Goal: Transaction & Acquisition: Purchase product/service

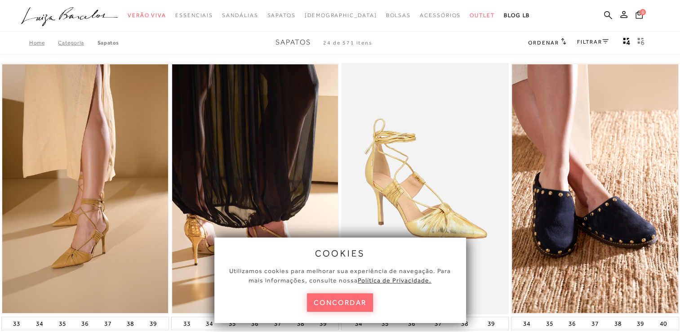
click at [310, 301] on button "concordar" at bounding box center [340, 302] width 67 height 18
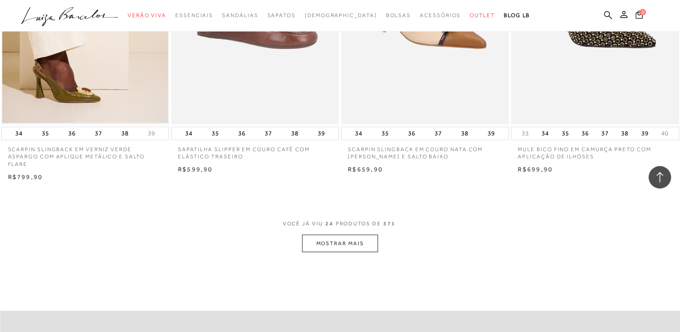
scroll to position [1749, 0]
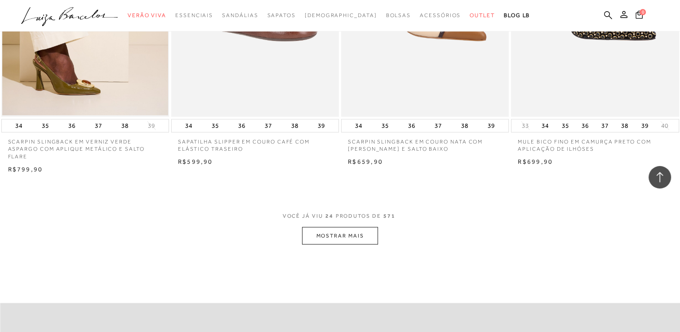
click at [333, 231] on button "MOSTRAR MAIS" at bounding box center [340, 236] width 76 height 18
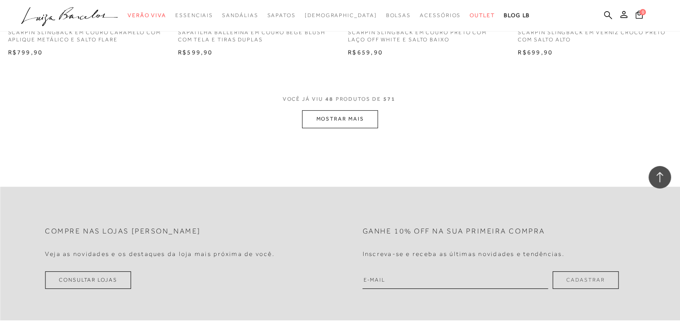
scroll to position [3744, 0]
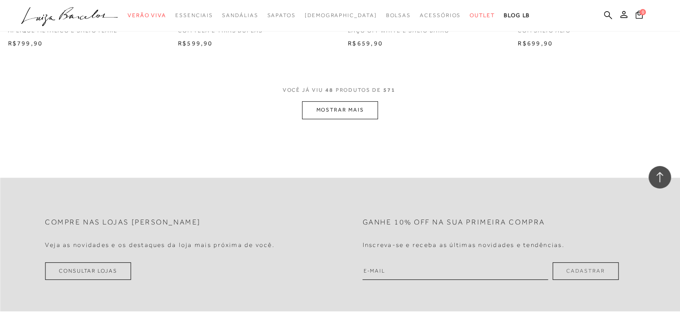
click at [349, 115] on button "MOSTRAR MAIS" at bounding box center [340, 110] width 76 height 18
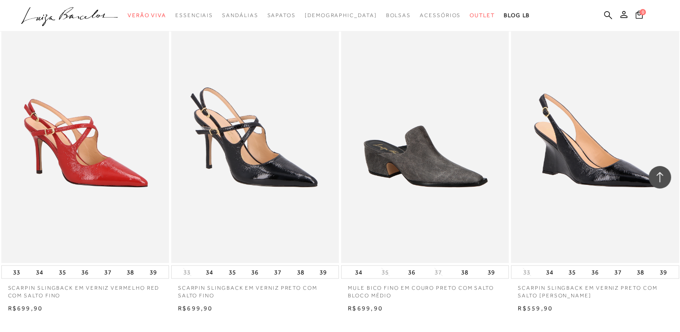
scroll to position [5496, 0]
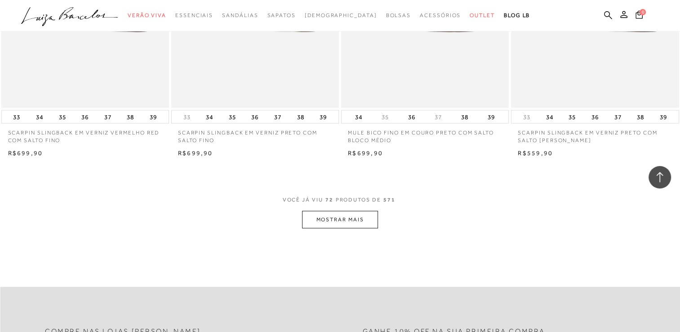
click at [335, 214] on button "MOSTRAR MAIS" at bounding box center [340, 220] width 76 height 18
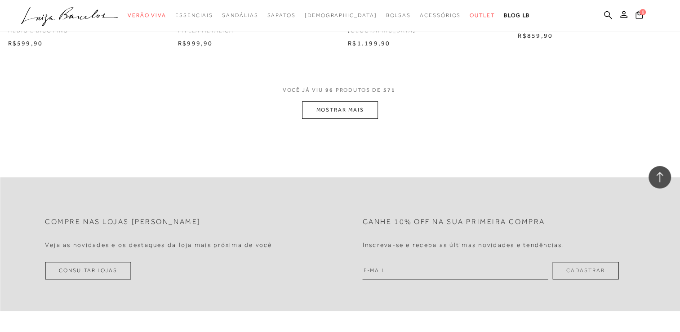
scroll to position [7481, 0]
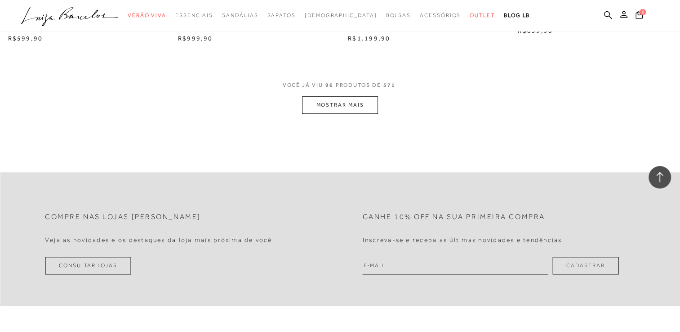
click at [342, 110] on button "MOSTRAR MAIS" at bounding box center [340, 105] width 76 height 18
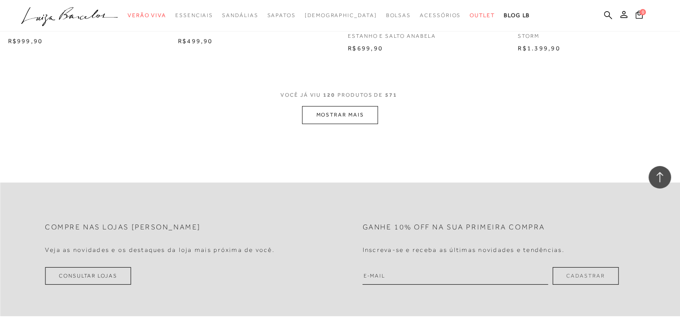
scroll to position [9407, 0]
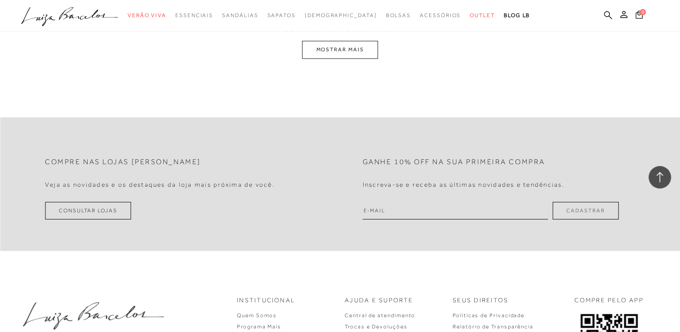
click at [343, 46] on button "MOSTRAR MAIS" at bounding box center [340, 50] width 76 height 18
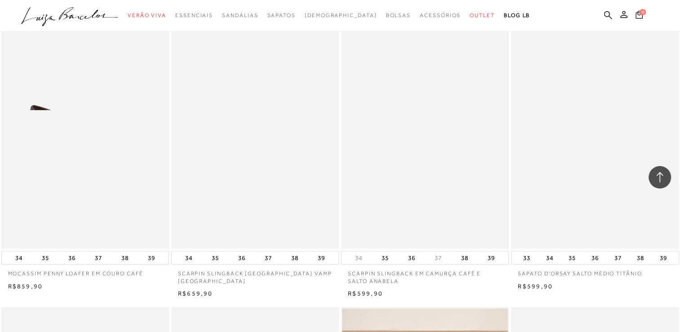
scroll to position [11269, 0]
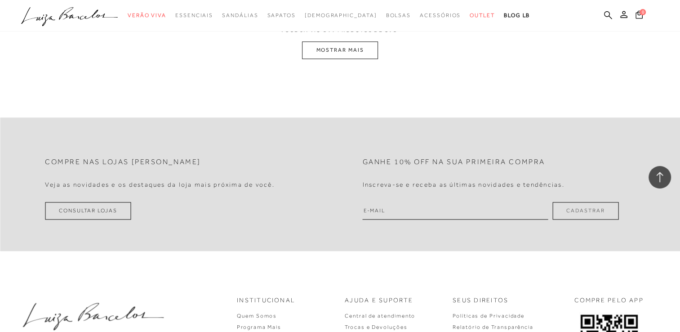
click at [343, 46] on button "MOSTRAR MAIS" at bounding box center [340, 50] width 76 height 18
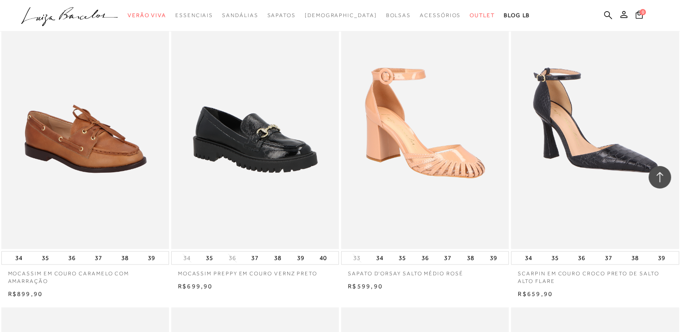
scroll to position [13130, 0]
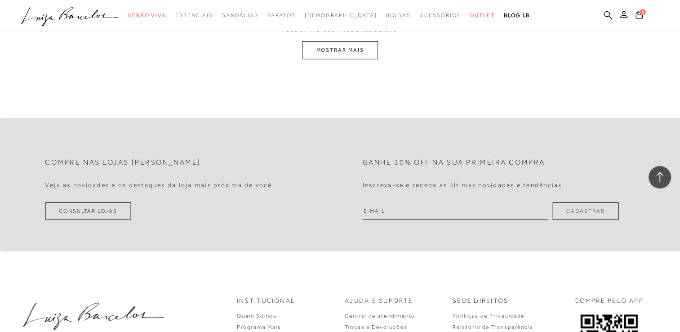
click at [343, 46] on button "MOSTRAR MAIS" at bounding box center [340, 50] width 76 height 18
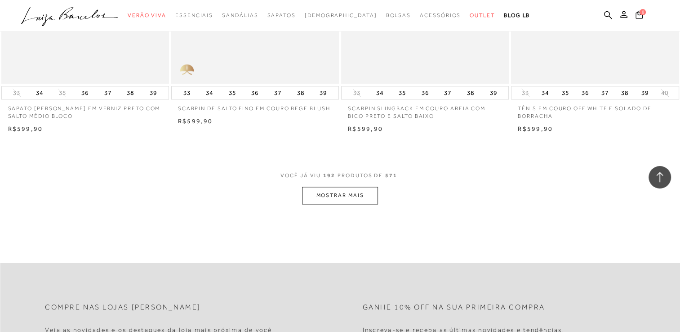
scroll to position [14840, 0]
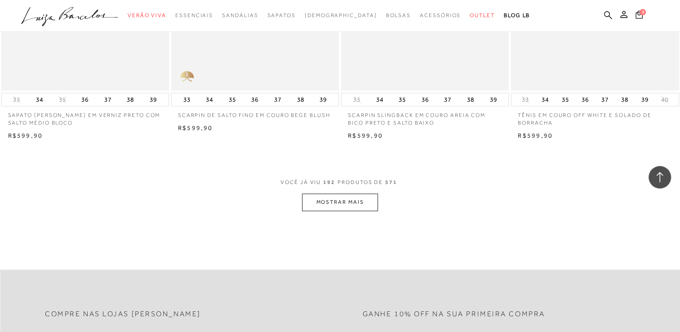
click at [351, 203] on button "MOSTRAR MAIS" at bounding box center [340, 202] width 76 height 18
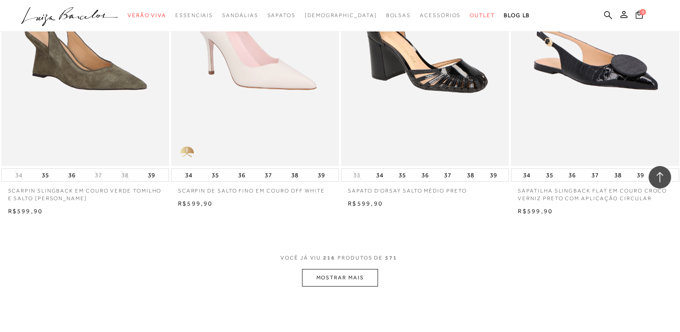
scroll to position [16660, 0]
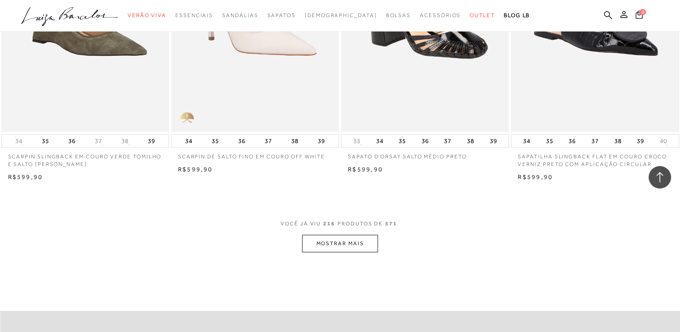
click at [352, 240] on button "MOSTRAR MAIS" at bounding box center [340, 244] width 76 height 18
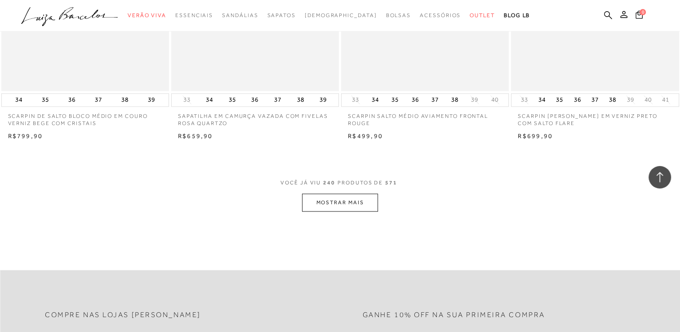
scroll to position [18582, 0]
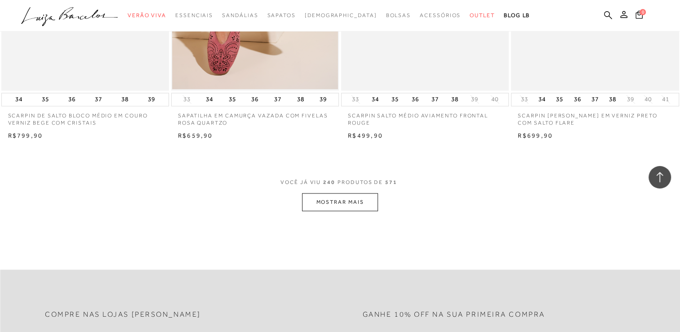
click at [357, 201] on button "MOSTRAR MAIS" at bounding box center [340, 202] width 76 height 18
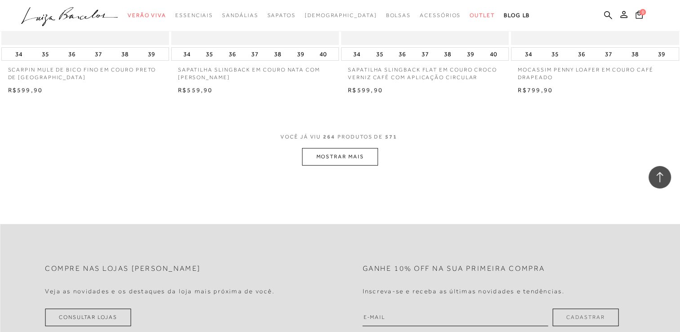
scroll to position [20489, 0]
click at [361, 155] on button "MOSTRAR MAIS" at bounding box center [340, 156] width 76 height 18
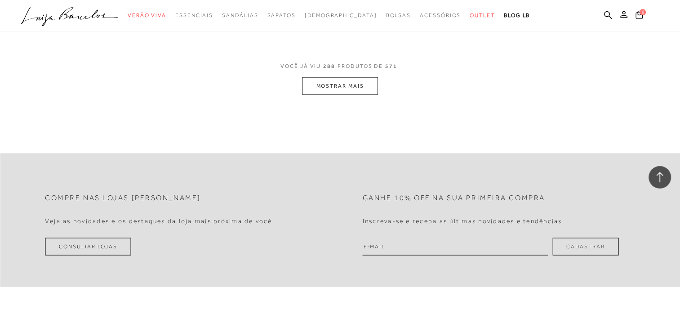
scroll to position [22430, 0]
click at [363, 78] on button "MOSTRAR MAIS" at bounding box center [340, 86] width 76 height 18
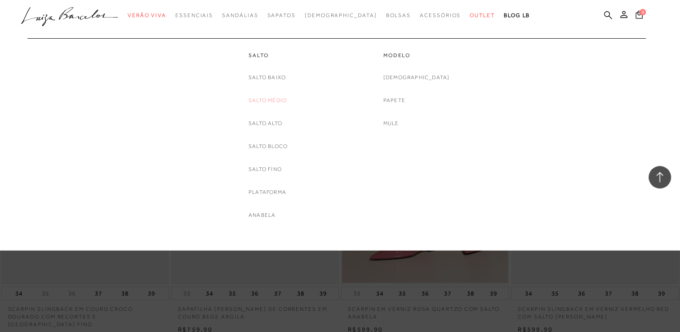
click at [268, 102] on link "Salto Médio" at bounding box center [268, 100] width 38 height 9
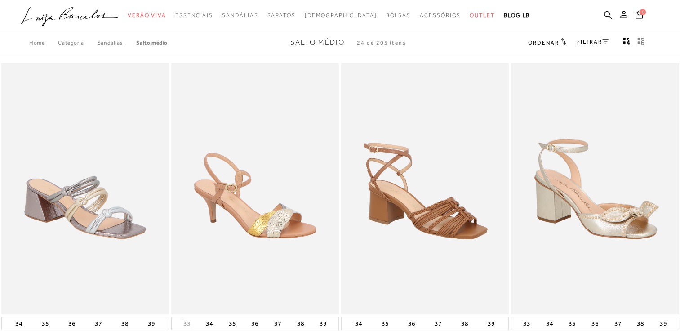
click at [604, 43] on icon at bounding box center [605, 41] width 6 height 4
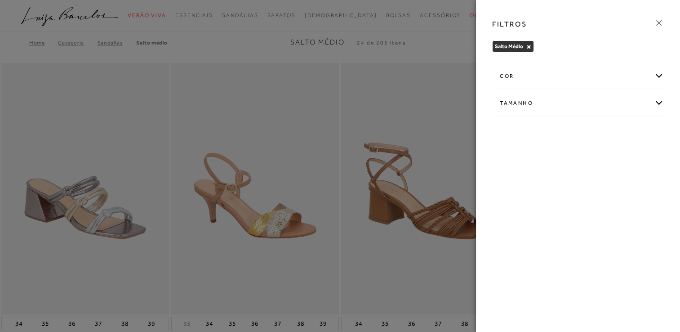
click at [529, 82] on div "cor" at bounding box center [578, 76] width 171 height 24
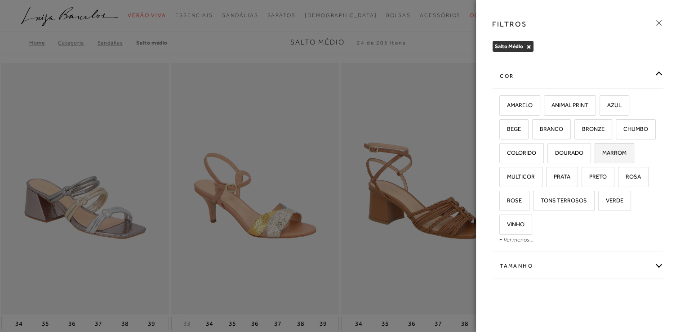
click at [622, 152] on span "MARROM" at bounding box center [611, 152] width 31 height 7
click at [602, 152] on input "MARROM" at bounding box center [597, 154] width 9 height 9
checkbox input "true"
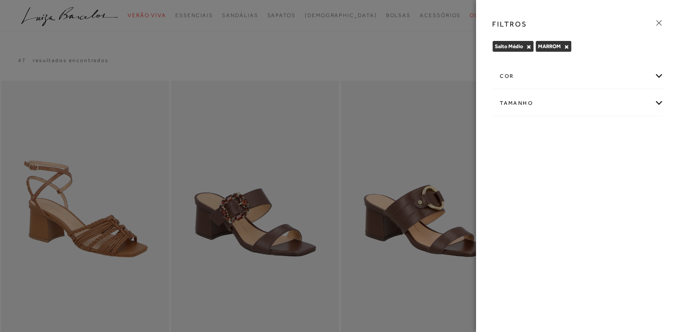
click at [352, 47] on div at bounding box center [340, 166] width 680 height 332
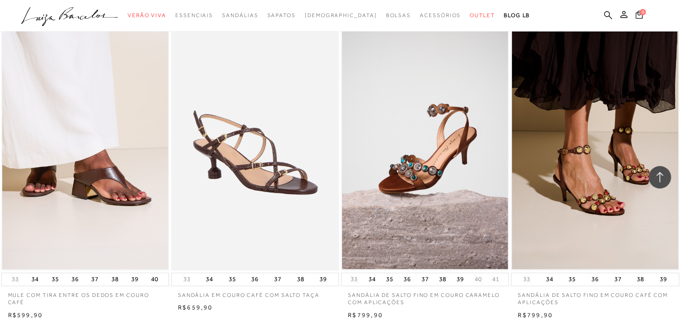
scroll to position [687, 0]
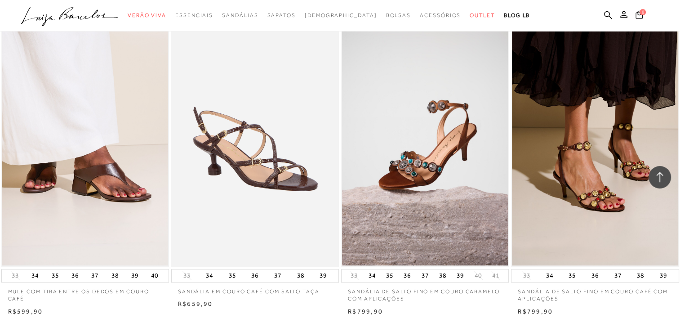
click at [114, 88] on img at bounding box center [85, 140] width 166 height 249
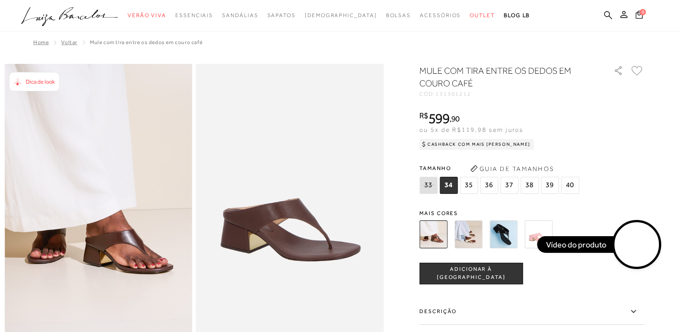
drag, startPoint x: 114, startPoint y: 88, endPoint x: 617, endPoint y: 143, distance: 505.6
click at [617, 143] on div "R$ 599 , 90 ou 5x de R$119,98 sem juros Cashback com Mais Luiza R$ 599,90" at bounding box center [531, 129] width 225 height 36
click at [508, 183] on span "37" at bounding box center [509, 185] width 18 height 17
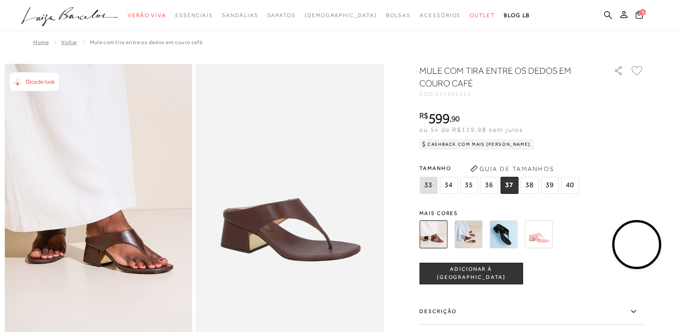
click at [471, 273] on span "ADICIONAR À SACOLA" at bounding box center [471, 273] width 103 height 16
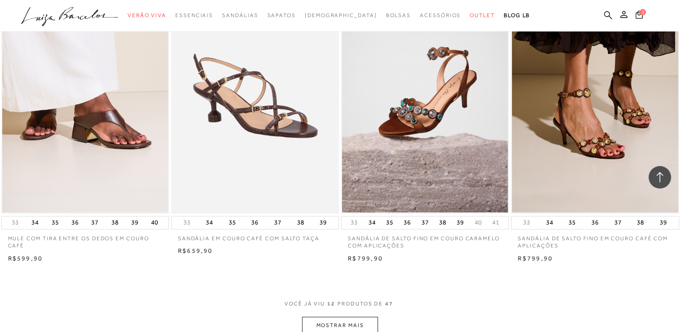
scroll to position [745, 0]
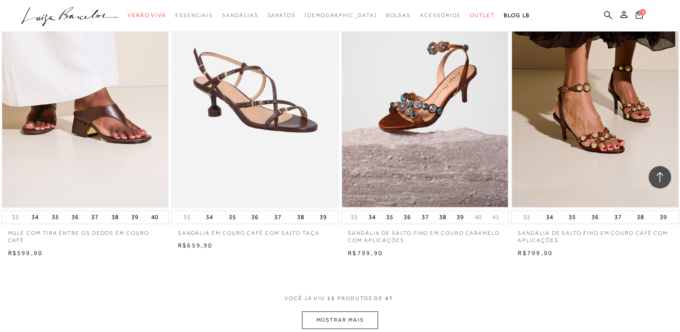
click at [341, 321] on button "MOSTRAR MAIS" at bounding box center [340, 320] width 76 height 18
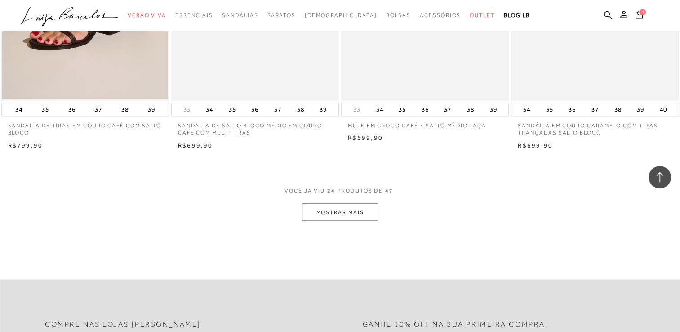
scroll to position [1799, 0]
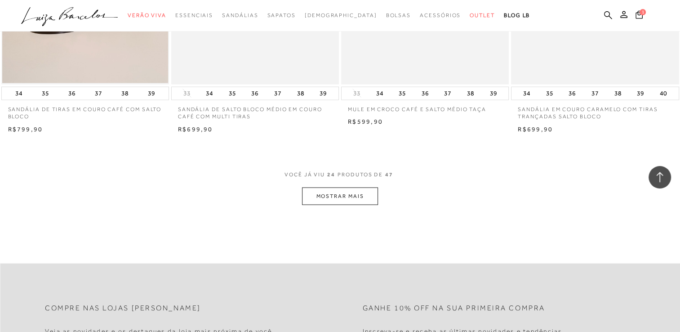
click at [372, 193] on button "MOSTRAR MAIS" at bounding box center [340, 196] width 76 height 18
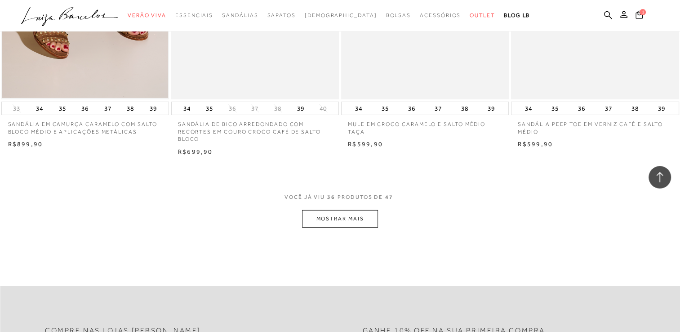
scroll to position [2725, 0]
click at [357, 217] on button "MOSTRAR MAIS" at bounding box center [340, 218] width 76 height 18
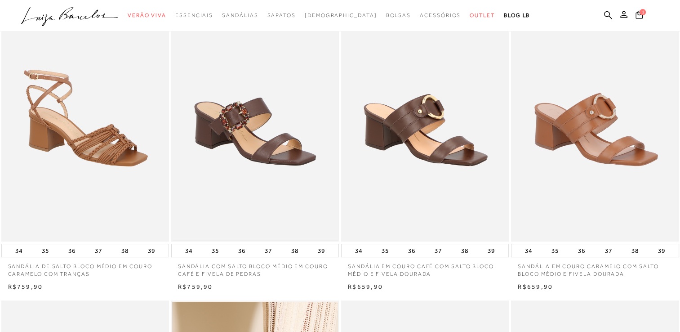
scroll to position [50, 0]
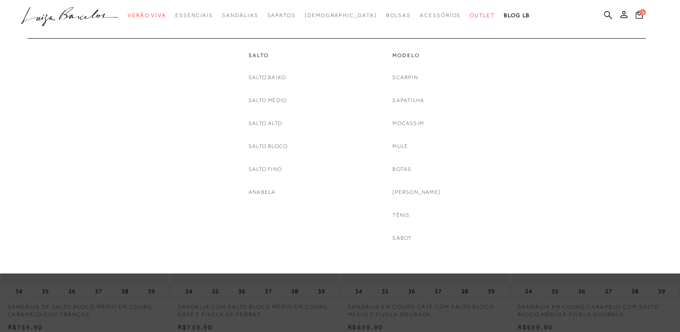
click at [272, 90] on div "Salto Baixo Salto Médio Salto Alto Salto Bloco Salto fino Anabela" at bounding box center [268, 135] width 39 height 124
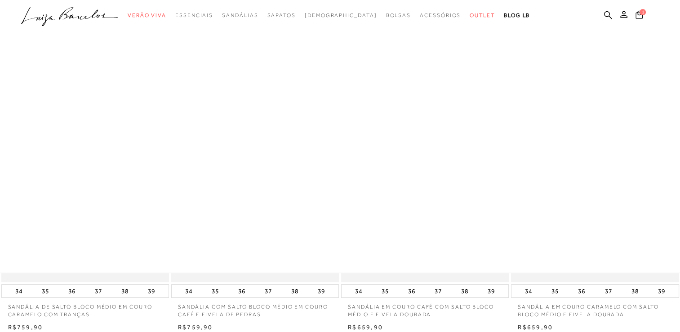
scroll to position [0, 0]
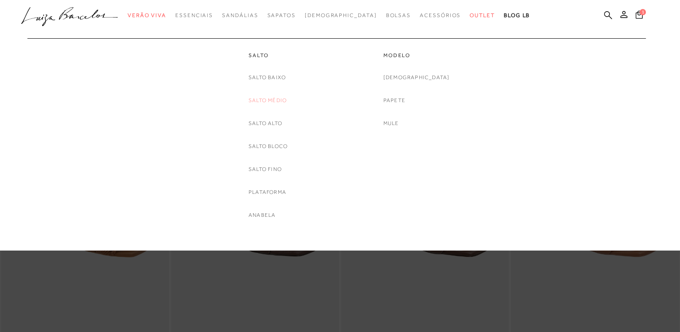
click at [263, 99] on link "Salto Médio" at bounding box center [268, 100] width 38 height 9
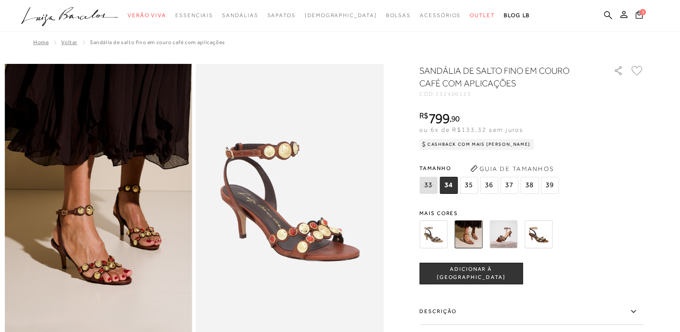
click at [441, 234] on img at bounding box center [433, 234] width 28 height 28
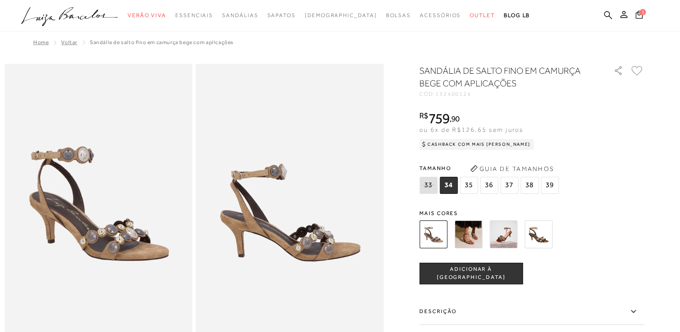
click at [512, 188] on span "37" at bounding box center [509, 185] width 18 height 17
click at [492, 271] on span "ADICIONAR À [GEOGRAPHIC_DATA]" at bounding box center [471, 273] width 103 height 16
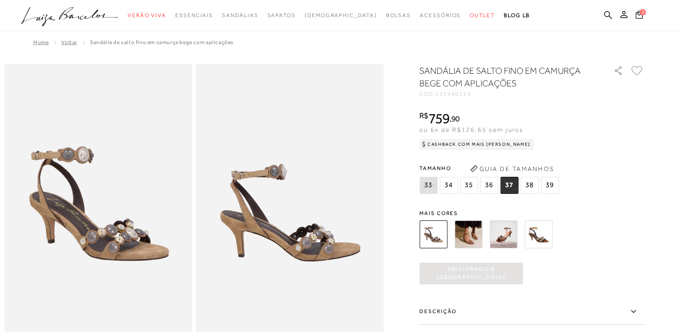
click at [510, 238] on img at bounding box center [504, 234] width 28 height 28
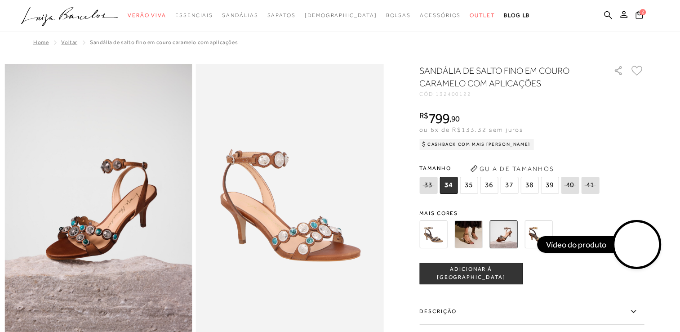
click at [532, 234] on img at bounding box center [539, 234] width 28 height 28
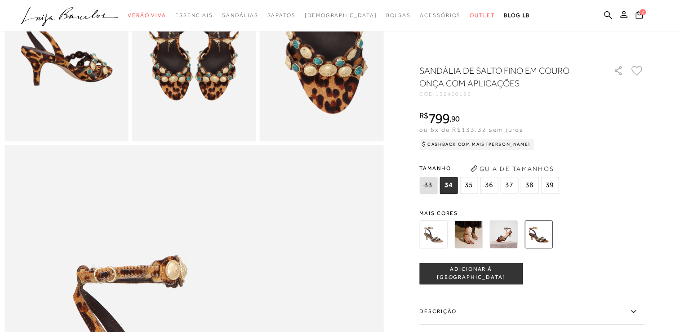
scroll to position [396, 0]
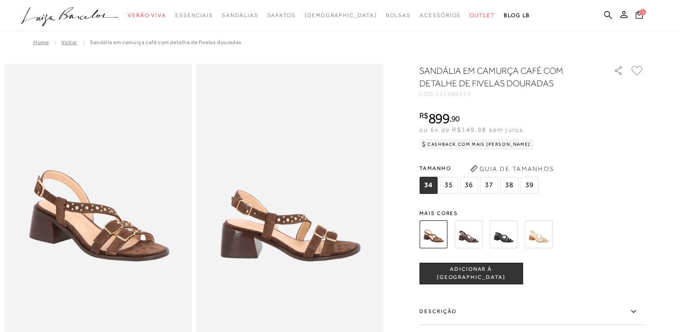
click at [505, 236] on img at bounding box center [504, 234] width 28 height 28
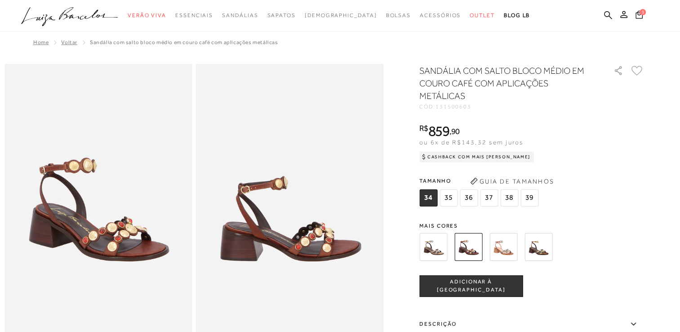
click at [511, 250] on img at bounding box center [504, 247] width 28 height 28
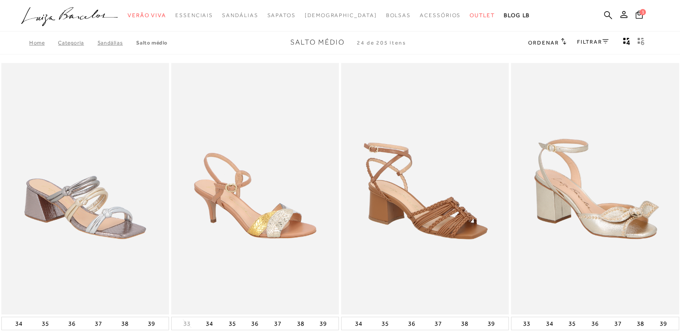
click at [583, 41] on link "FILTRAR" at bounding box center [592, 42] width 31 height 6
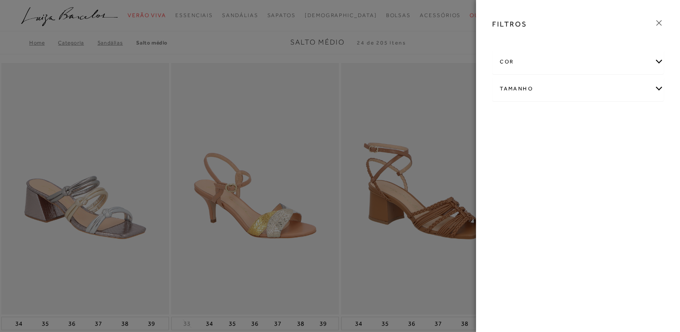
click at [542, 89] on div "Tamanho" at bounding box center [578, 89] width 171 height 24
click at [609, 123] on label "37" at bounding box center [611, 117] width 21 height 19
click at [608, 123] on input "37" at bounding box center [603, 119] width 9 height 9
checkbox input "true"
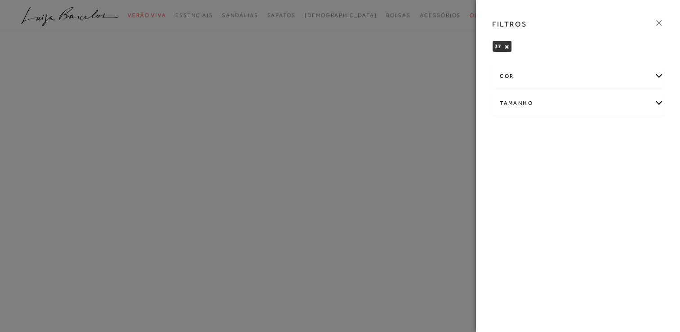
click at [660, 21] on icon at bounding box center [659, 23] width 10 height 10
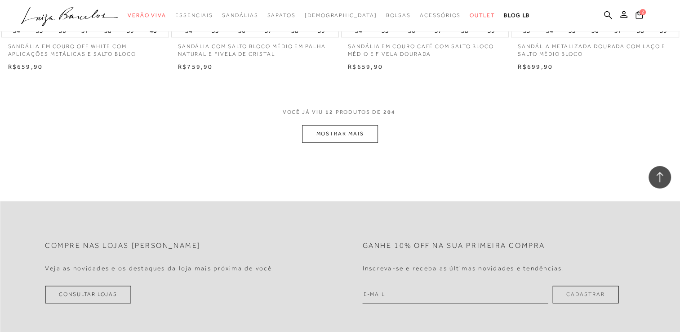
scroll to position [945, 0]
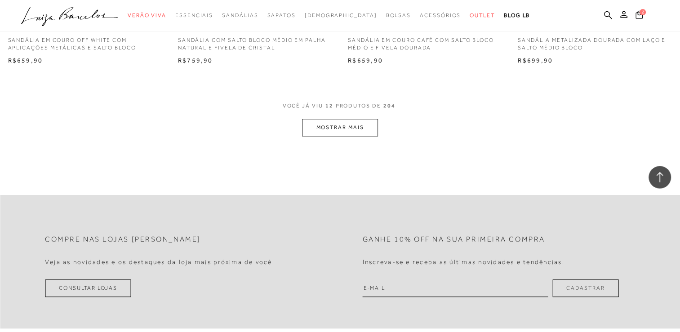
click at [367, 124] on button "MOSTRAR MAIS" at bounding box center [340, 128] width 76 height 18
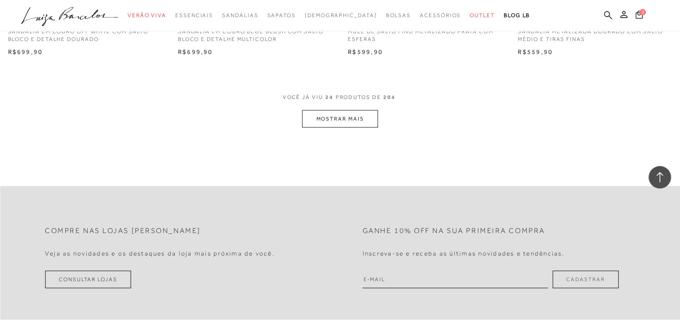
scroll to position [1893, 0]
click at [367, 124] on button "MOSTRAR MAIS" at bounding box center [340, 118] width 76 height 18
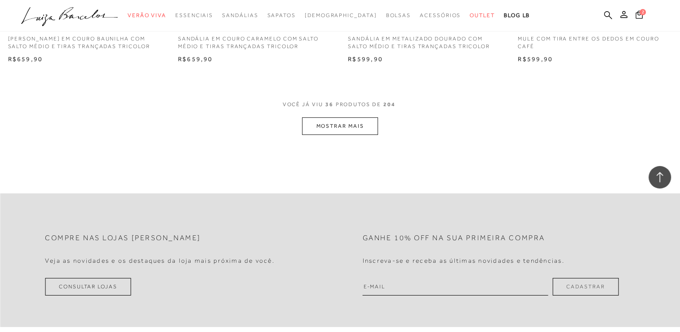
scroll to position [2825, 0]
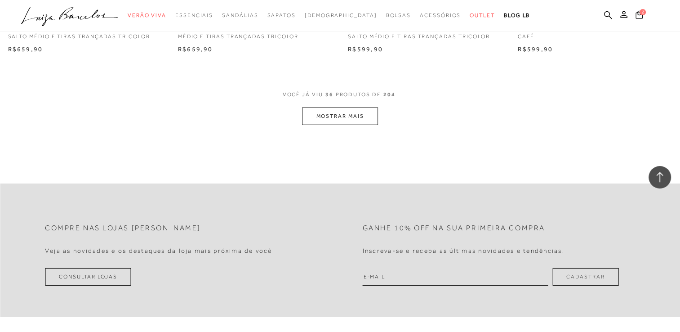
click at [367, 124] on button "MOSTRAR MAIS" at bounding box center [340, 116] width 76 height 18
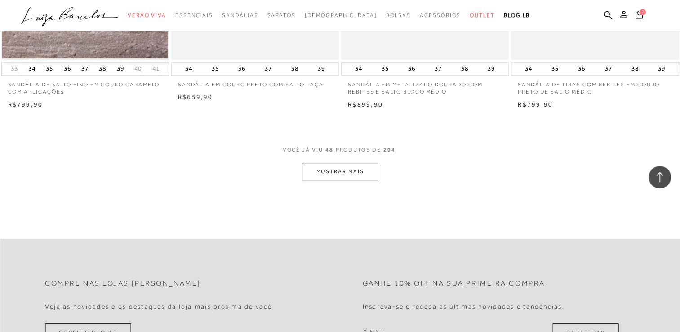
scroll to position [3714, 0]
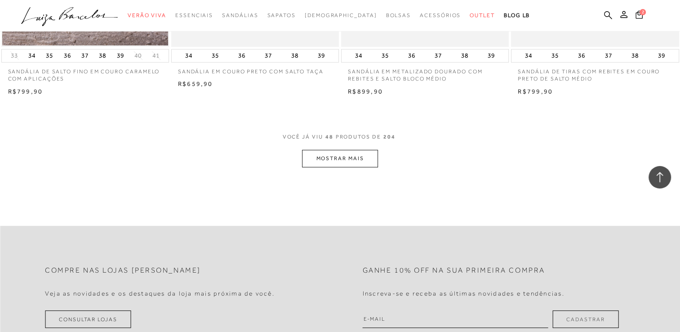
click at [358, 166] on button "MOSTRAR MAIS" at bounding box center [340, 159] width 76 height 18
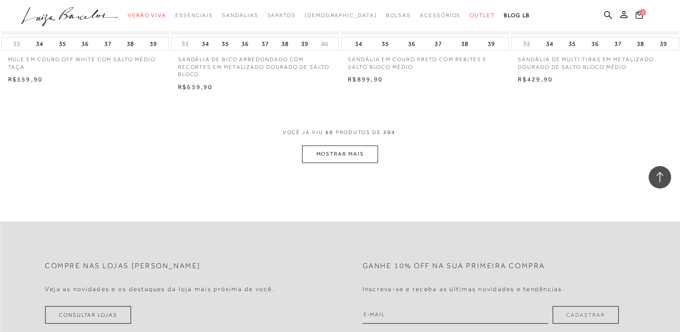
scroll to position [4674, 0]
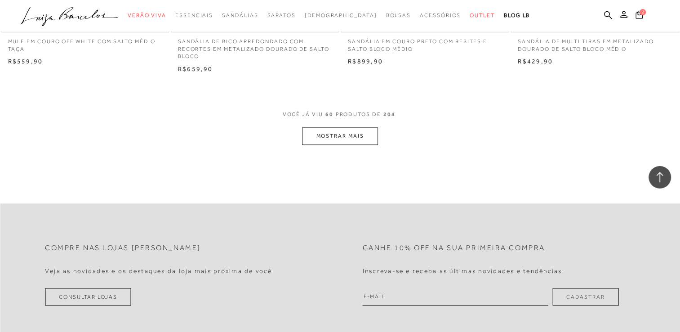
click at [360, 138] on button "MOSTRAR MAIS" at bounding box center [340, 136] width 76 height 18
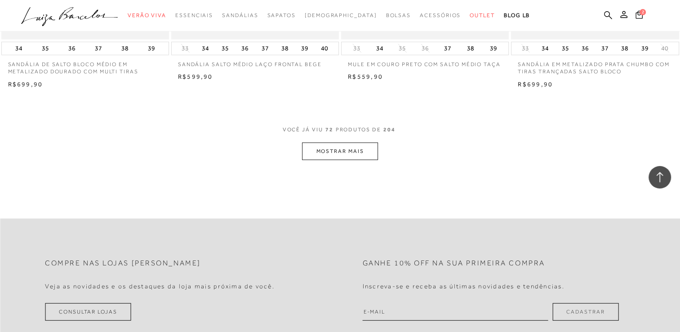
scroll to position [5601, 0]
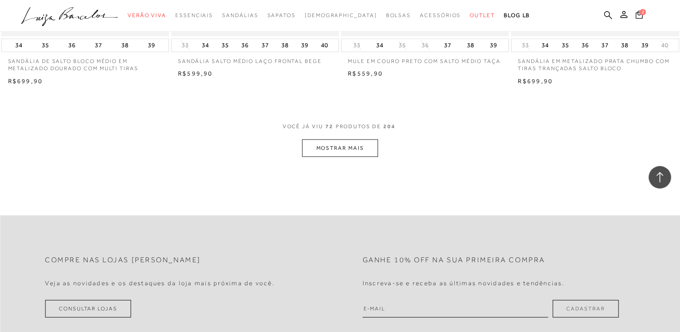
click at [360, 139] on button "MOSTRAR MAIS" at bounding box center [340, 148] width 76 height 18
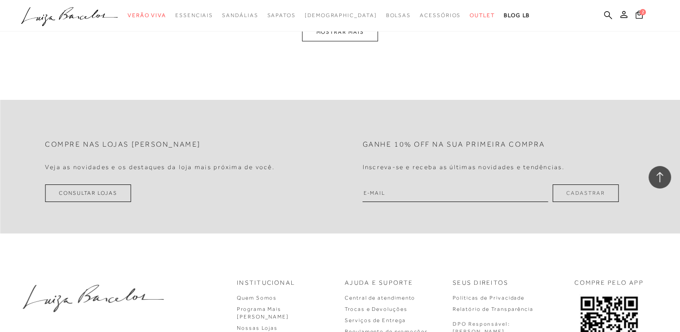
scroll to position [6648, 0]
click at [367, 34] on button "MOSTRAR MAIS" at bounding box center [340, 31] width 76 height 18
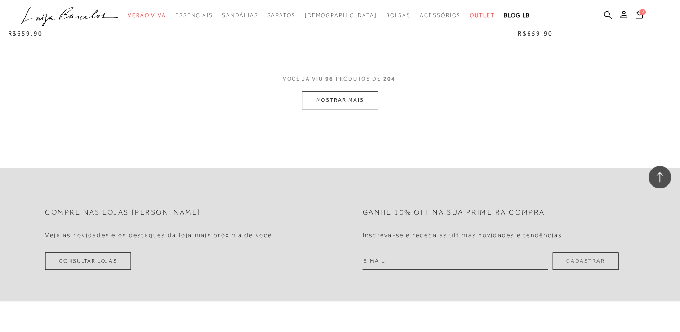
scroll to position [7497, 0]
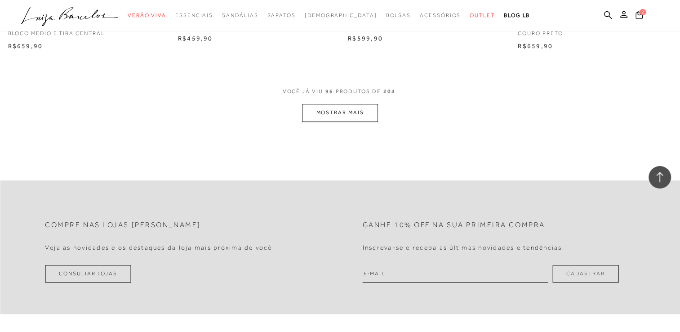
click at [359, 109] on button "MOSTRAR MAIS" at bounding box center [340, 113] width 76 height 18
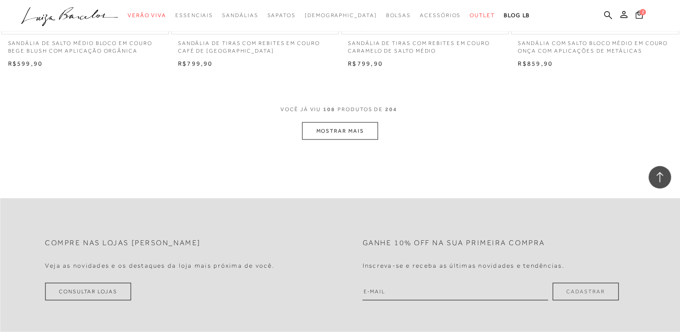
scroll to position [8425, 0]
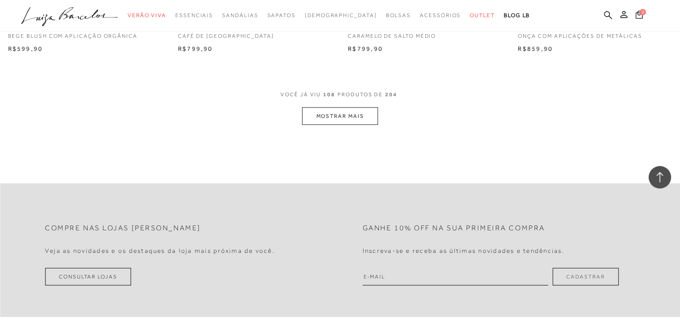
click at [359, 109] on button "MOSTRAR MAIS" at bounding box center [340, 116] width 76 height 18
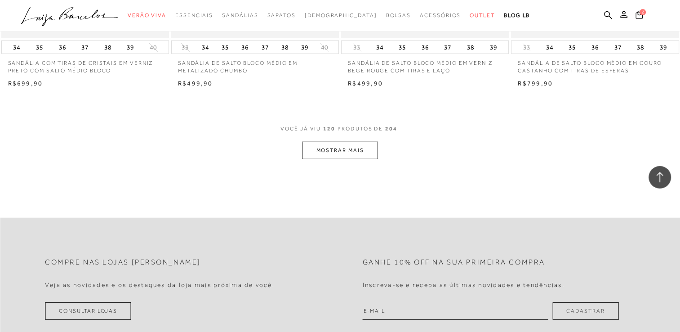
scroll to position [9329, 0]
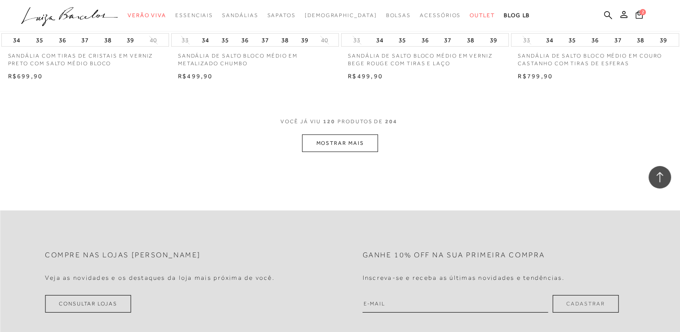
click at [358, 147] on button "MOSTRAR MAIS" at bounding box center [340, 143] width 76 height 18
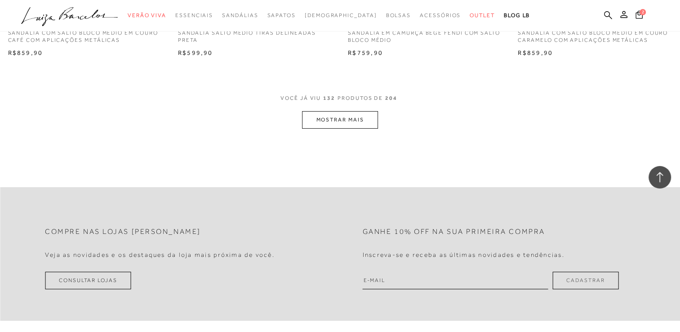
scroll to position [10291, 0]
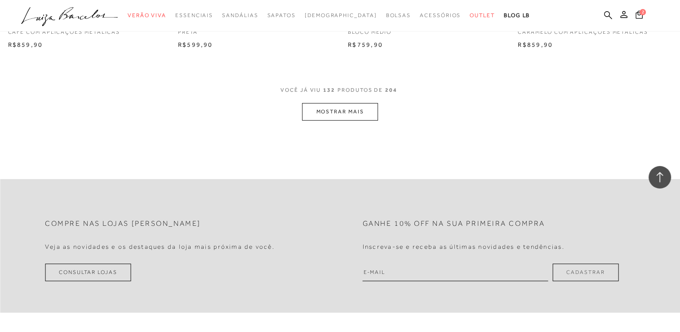
click at [362, 120] on button "MOSTRAR MAIS" at bounding box center [340, 112] width 76 height 18
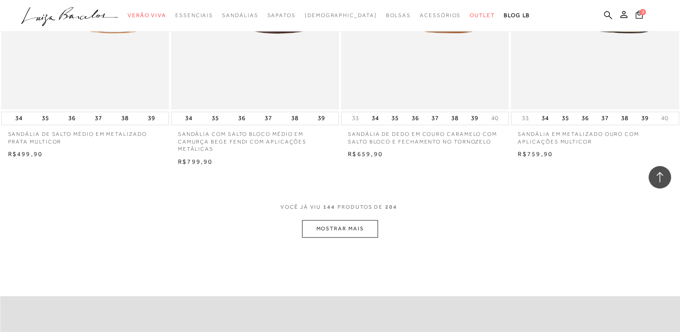
scroll to position [11102, 0]
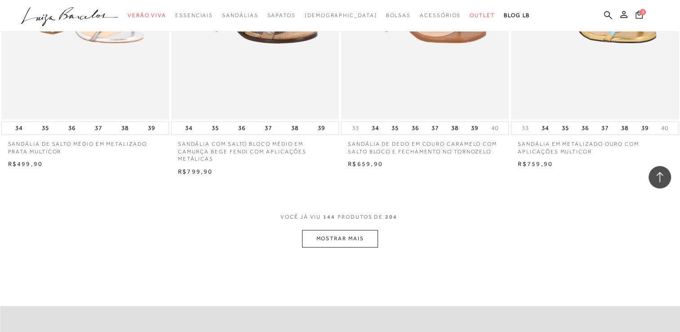
click at [348, 245] on button "MOSTRAR MAIS" at bounding box center [340, 239] width 76 height 18
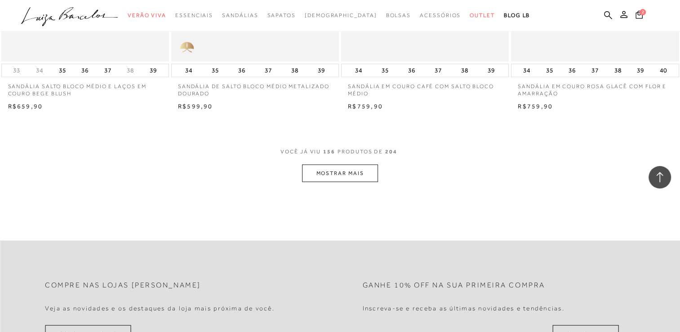
scroll to position [12125, 0]
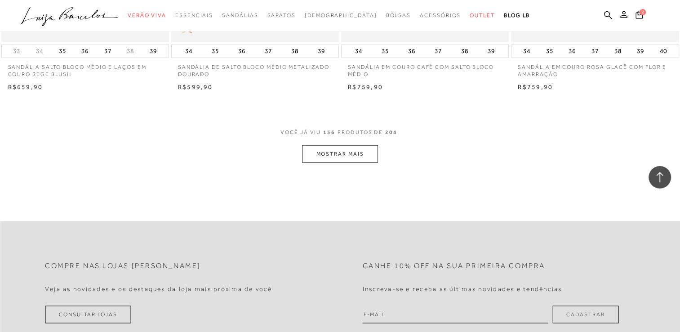
click at [361, 160] on button "MOSTRAR MAIS" at bounding box center [340, 154] width 76 height 18
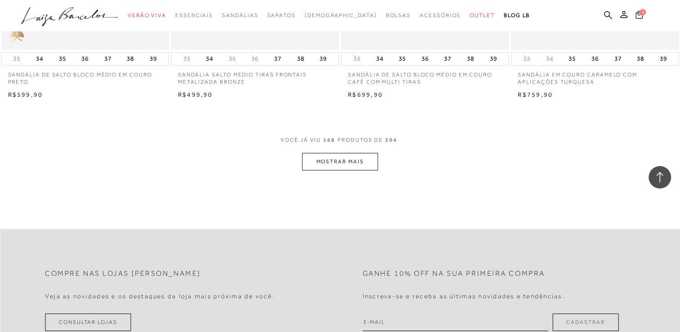
scroll to position [13067, 0]
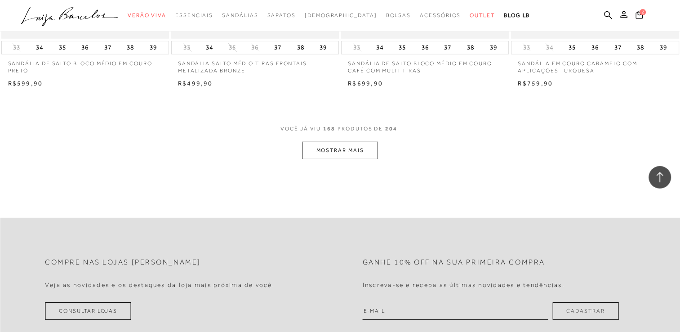
click at [361, 159] on button "MOSTRAR MAIS" at bounding box center [340, 151] width 76 height 18
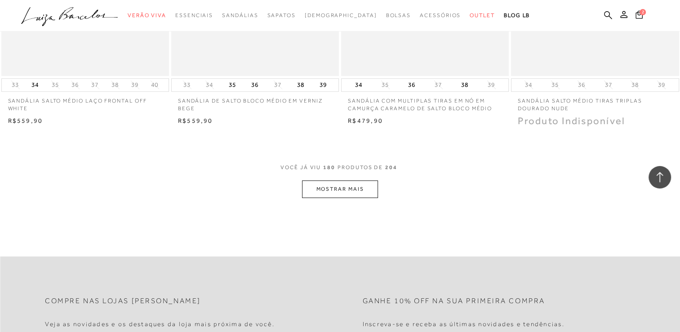
scroll to position [13966, 0]
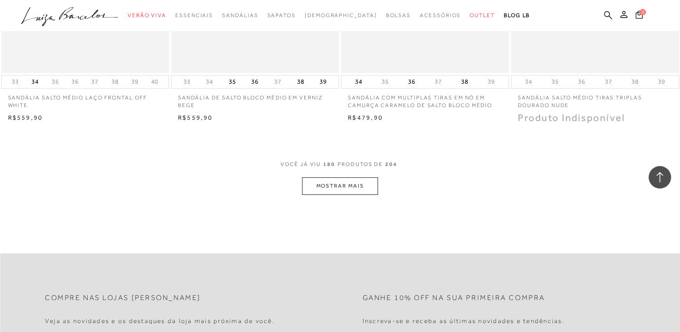
click at [361, 189] on button "MOSTRAR MAIS" at bounding box center [340, 186] width 76 height 18
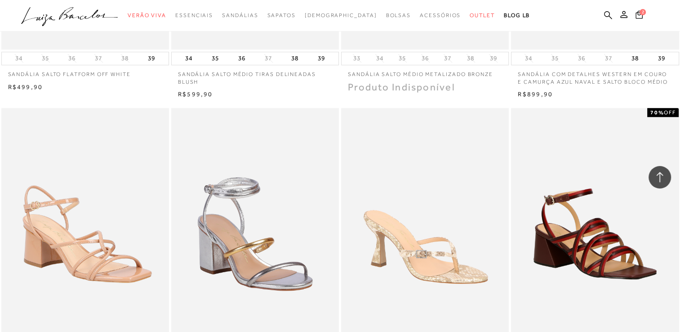
scroll to position [14303, 0]
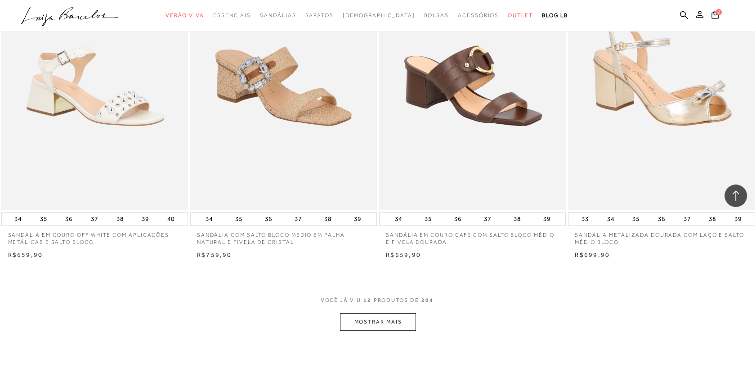
scroll to position [930, 0]
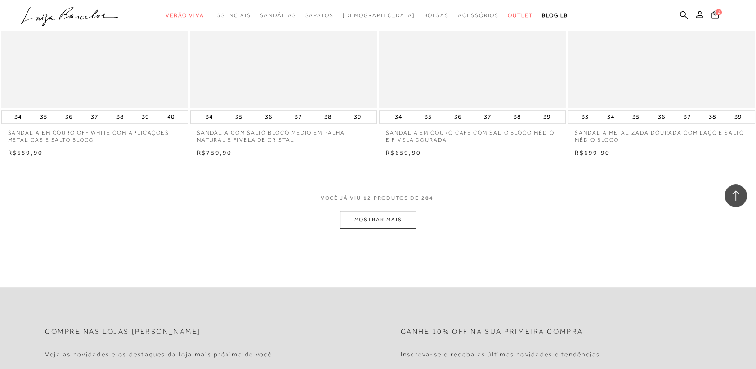
drag, startPoint x: 361, startPoint y: 189, endPoint x: 401, endPoint y: 210, distance: 45.3
click at [401, 210] on div "VOCê JÁ VIU 12 PRODUTOS DE 204" at bounding box center [378, 202] width 115 height 17
click at [401, 221] on button "MOSTRAR MAIS" at bounding box center [378, 220] width 76 height 18
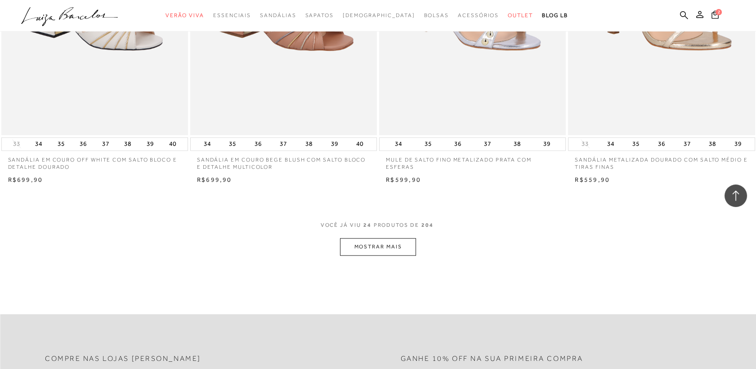
scroll to position [1917, 0]
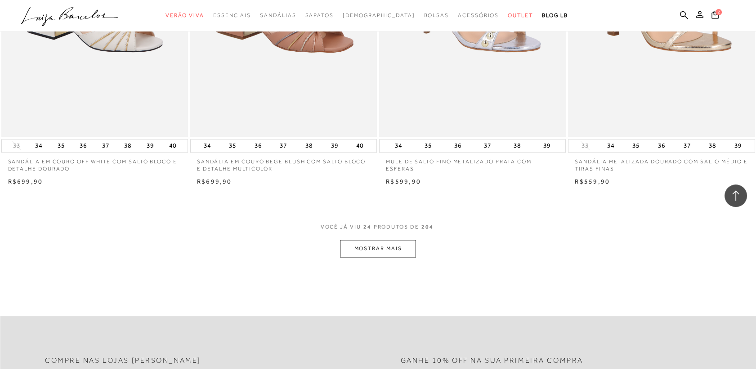
click at [396, 238] on div "VOCê JÁ VIU 24 PRODUTOS DE 204" at bounding box center [378, 231] width 115 height 17
click at [396, 246] on button "MOSTRAR MAIS" at bounding box center [378, 249] width 76 height 18
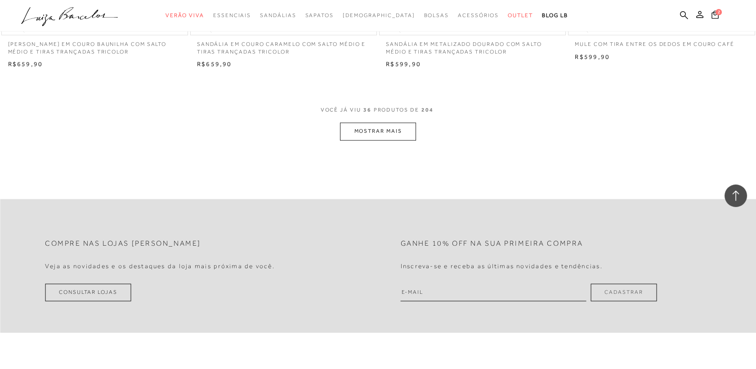
scroll to position [2833, 0]
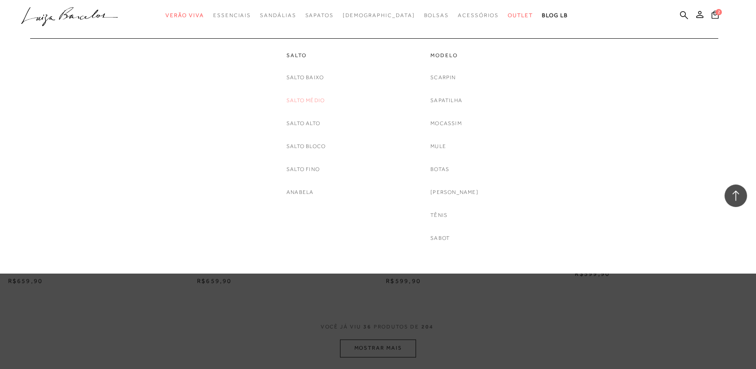
click at [308, 97] on link "Salto Médio" at bounding box center [305, 100] width 38 height 9
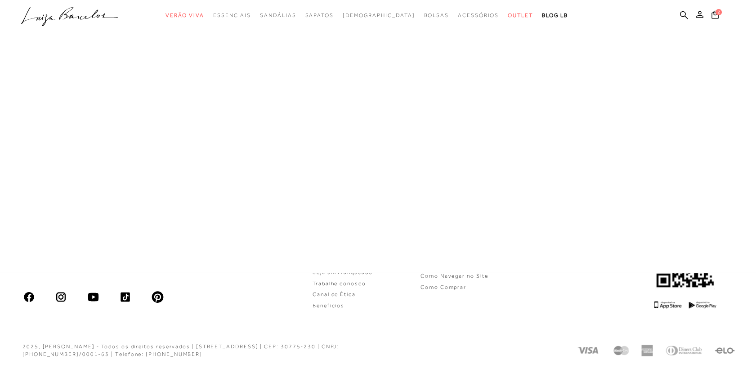
scroll to position [443, 0]
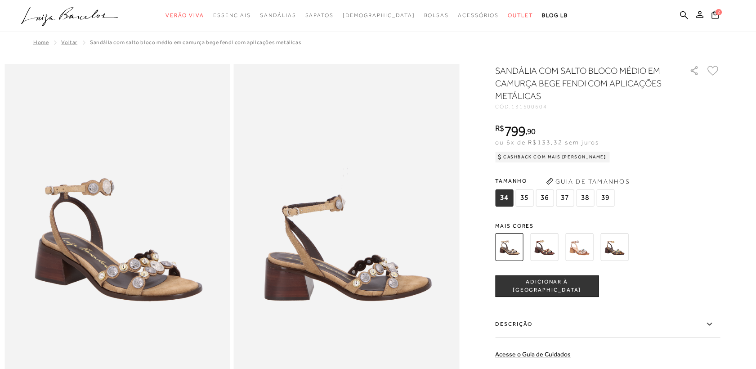
click at [568, 196] on span "37" at bounding box center [565, 197] width 18 height 17
click at [570, 282] on span "ADICIONAR À [GEOGRAPHIC_DATA]" at bounding box center [546, 286] width 103 height 16
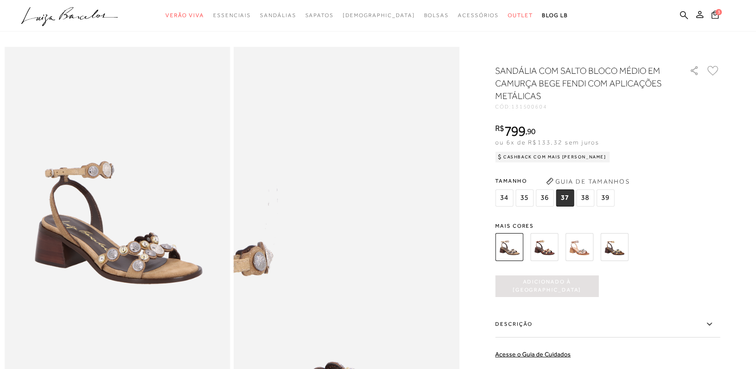
scroll to position [26, 0]
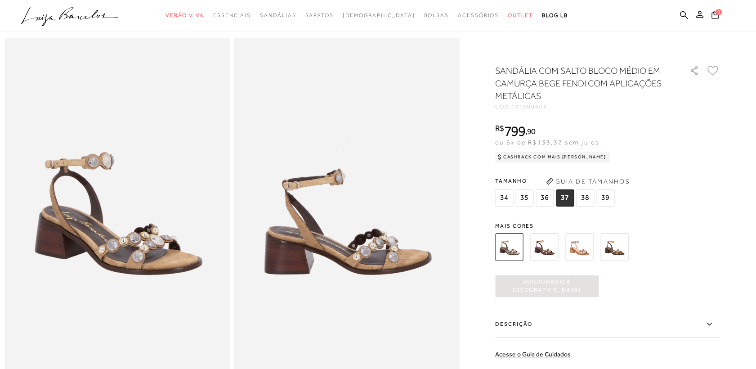
click at [680, 16] on button "3" at bounding box center [714, 15] width 13 height 13
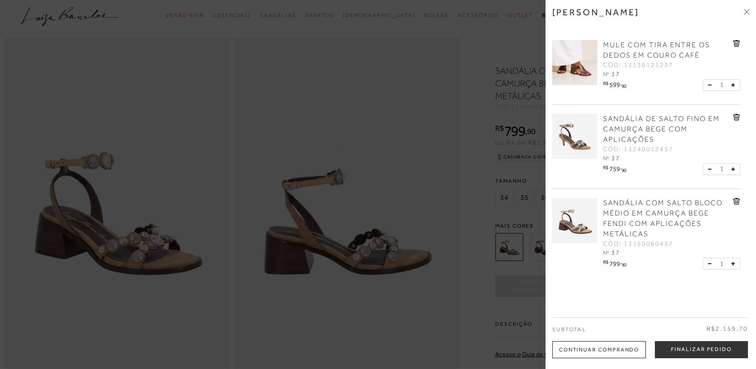
click at [628, 125] on span "SANDÁLIA DE SALTO FINO EM CAMURÇA BEGE COM APLICAÇÕES" at bounding box center [661, 129] width 117 height 29
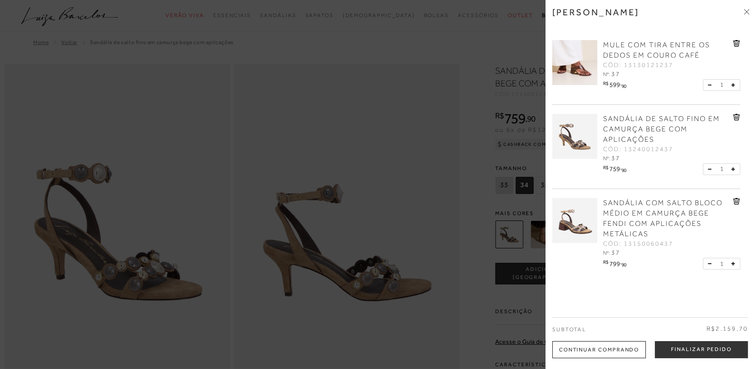
click at [603, 208] on span "SANDÁLIA COM SALTO BLOCO MÉDIO EM CAMURÇA BEGE FENDI COM APLICAÇÕES METÁLICAS" at bounding box center [663, 218] width 120 height 39
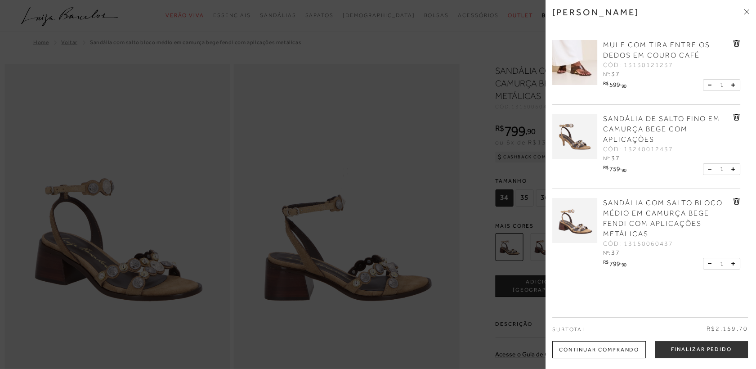
click at [618, 135] on span "SANDÁLIA DE SALTO FINO EM CAMURÇA BEGE COM APLICAÇÕES" at bounding box center [661, 129] width 117 height 29
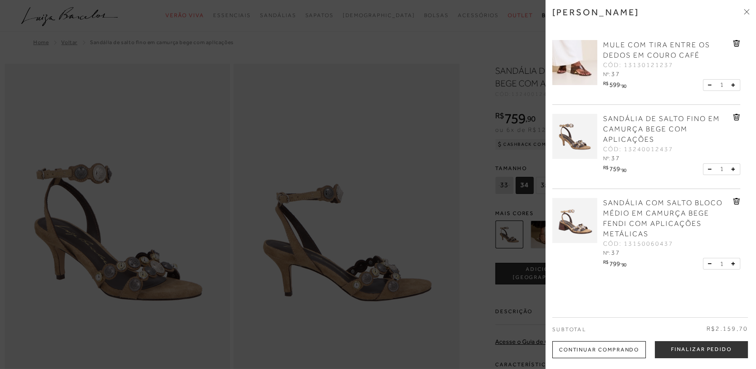
click at [615, 224] on span "SANDÁLIA COM SALTO BLOCO MÉDIO EM CAMURÇA BEGE FENDI COM APLICAÇÕES METÁLICAS" at bounding box center [663, 218] width 120 height 39
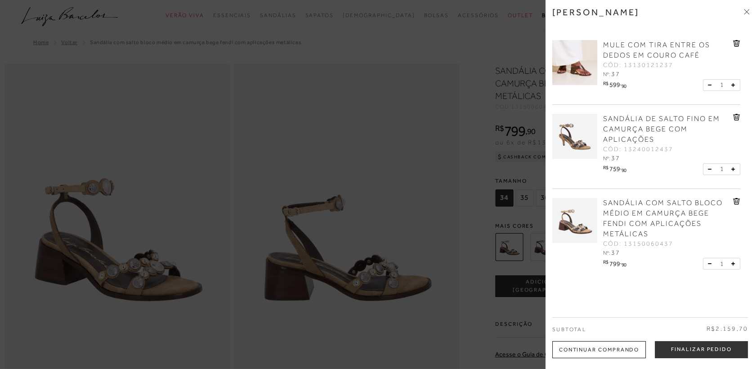
click at [616, 143] on link "SANDÁLIA DE SALTO FINO EM CAMURÇA BEGE COM APLICAÇÕES" at bounding box center [667, 129] width 128 height 31
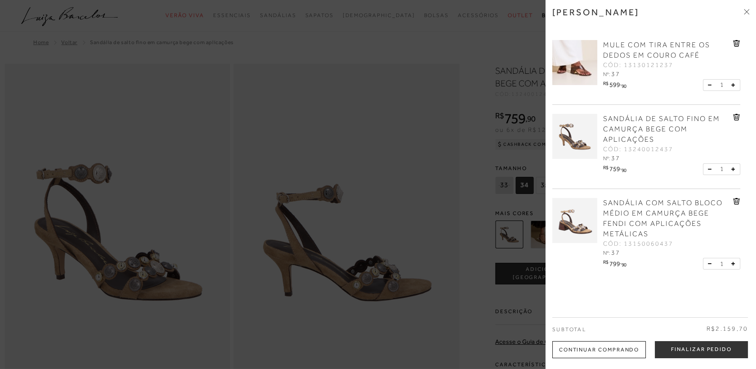
click at [680, 43] on icon at bounding box center [736, 43] width 7 height 7
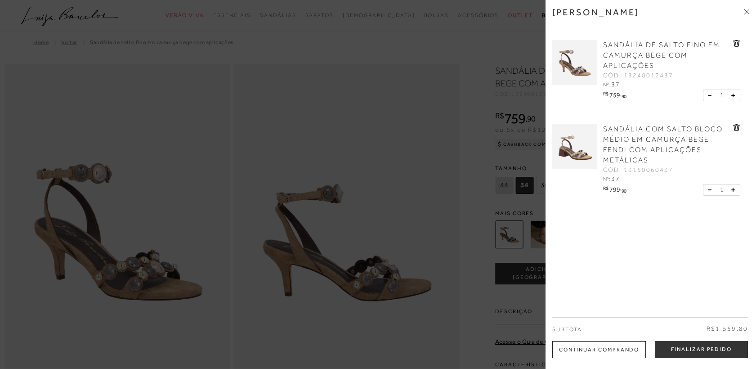
click at [680, 43] on icon at bounding box center [736, 43] width 7 height 7
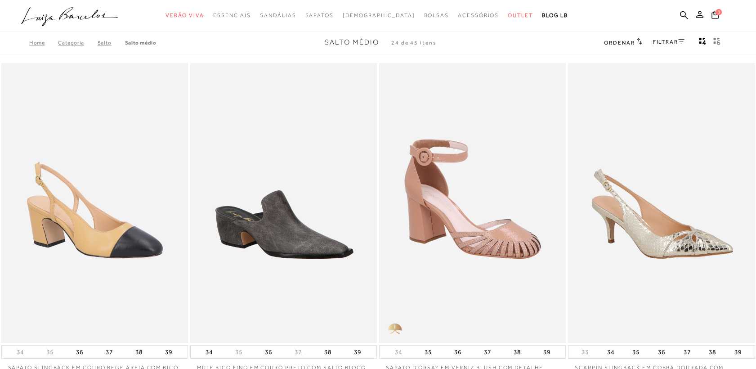
click at [665, 41] on link "FILTRAR" at bounding box center [668, 42] width 31 height 6
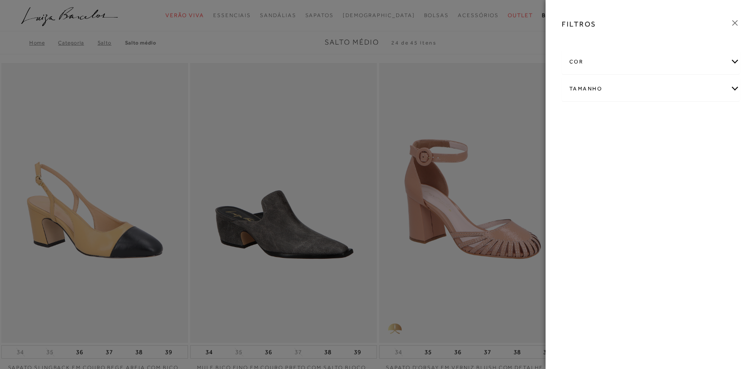
click at [583, 86] on div "Tamanho" at bounding box center [650, 89] width 177 height 24
click at [679, 112] on label "37" at bounding box center [680, 117] width 21 height 19
click at [677, 115] on input "37" at bounding box center [672, 119] width 9 height 9
checkbox input "true"
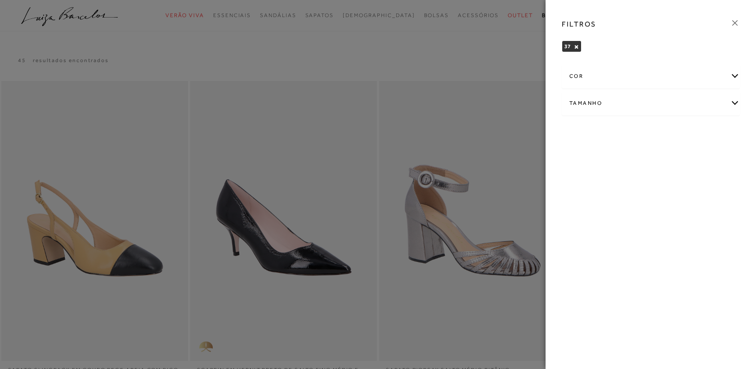
click at [734, 22] on icon at bounding box center [735, 23] width 10 height 10
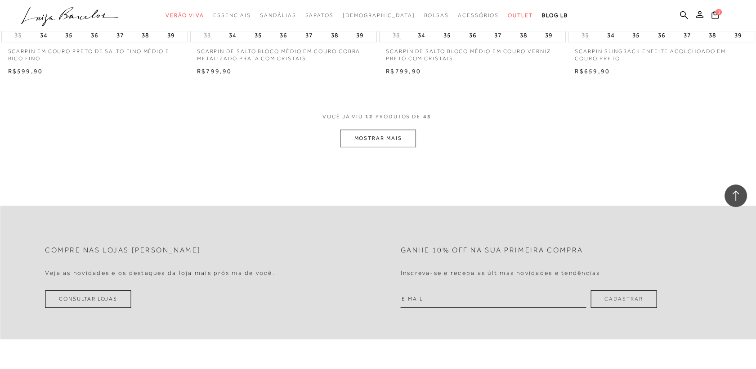
scroll to position [1018, 0]
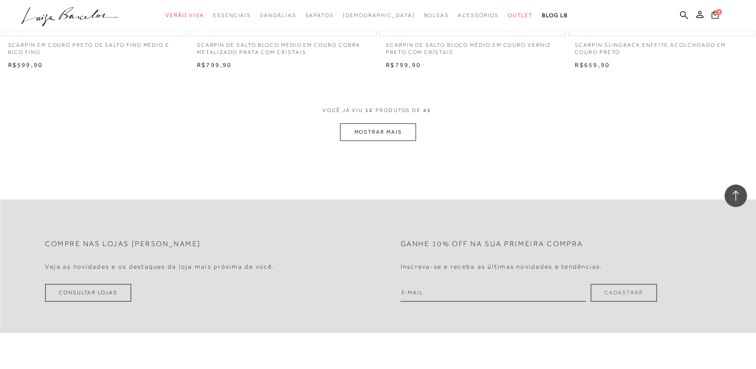
click at [403, 131] on button "MOSTRAR MAIS" at bounding box center [378, 132] width 76 height 18
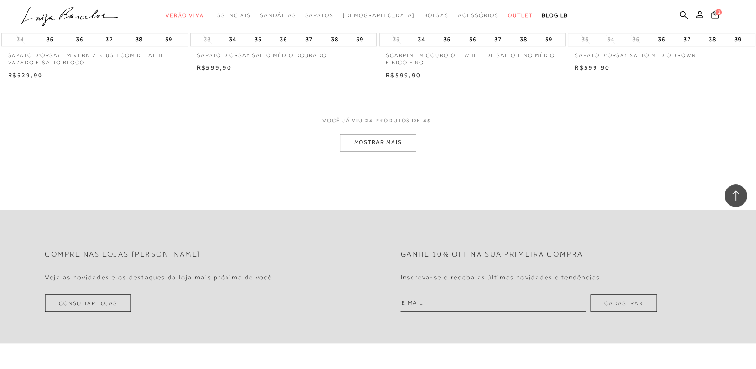
scroll to position [2048, 0]
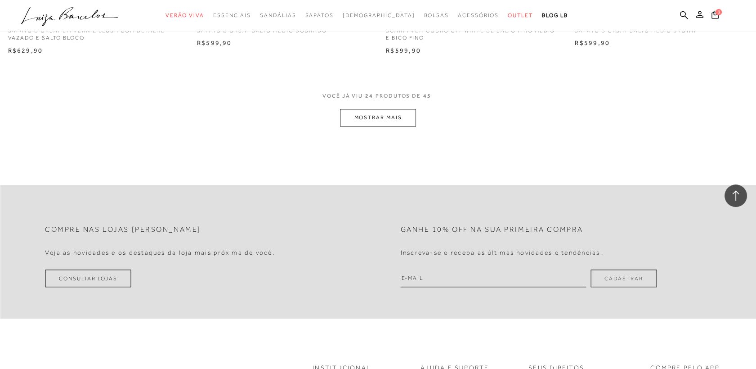
click at [401, 117] on button "MOSTRAR MAIS" at bounding box center [378, 118] width 76 height 18
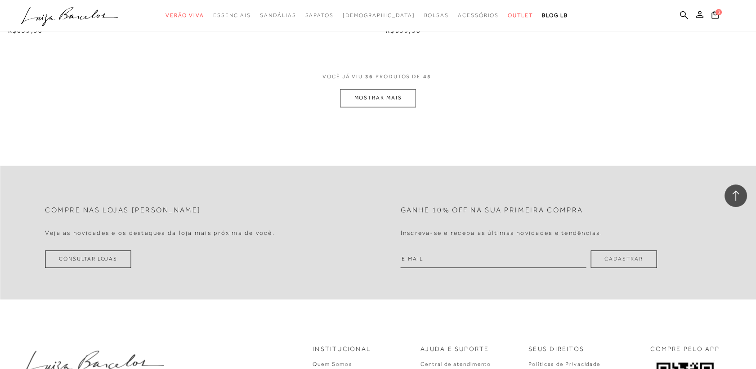
scroll to position [3091, 0]
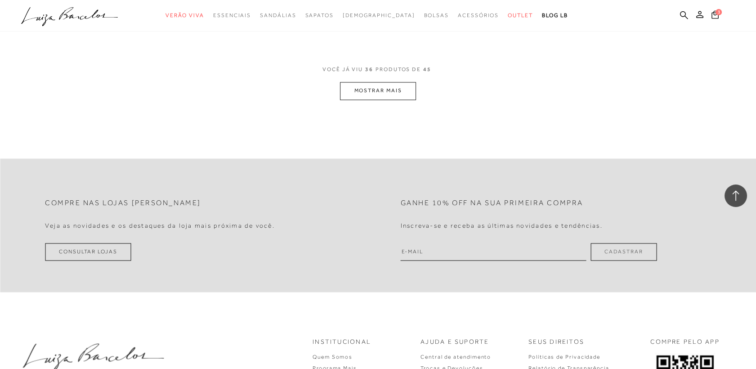
click at [404, 89] on button "MOSTRAR MAIS" at bounding box center [378, 91] width 76 height 18
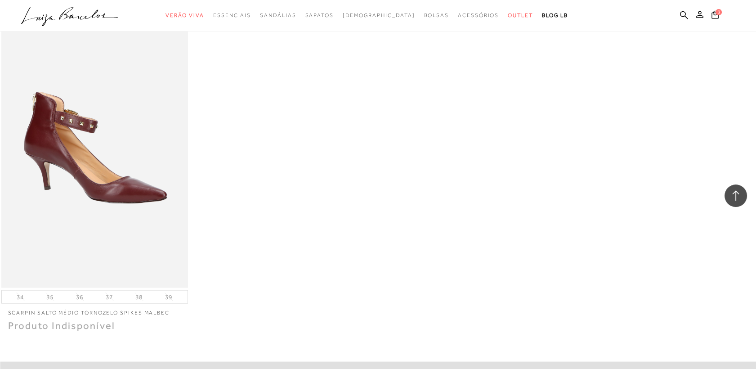
scroll to position [3849, 0]
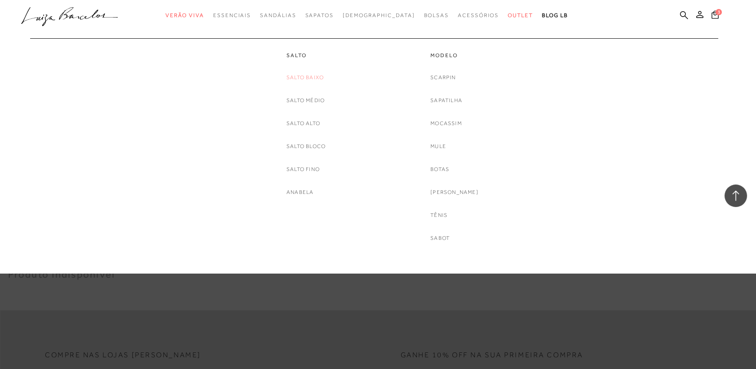
click at [313, 74] on link "Salto Baixo" at bounding box center [304, 77] width 37 height 9
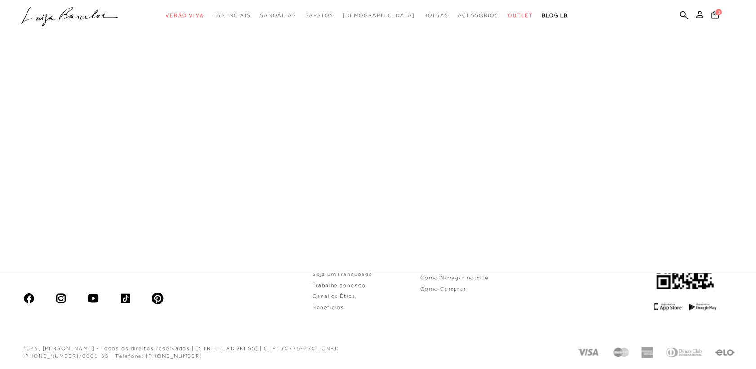
scroll to position [223, 0]
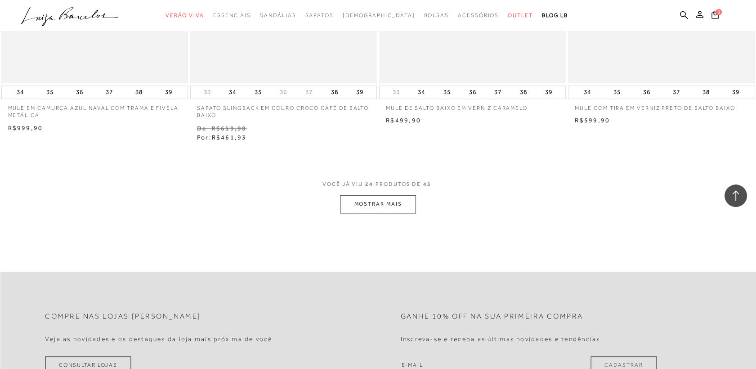
scroll to position [1974, 0]
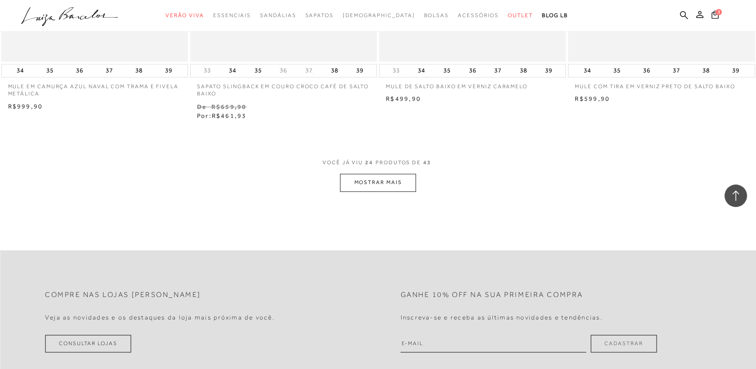
click at [351, 189] on button "MOSTRAR MAIS" at bounding box center [378, 183] width 76 height 18
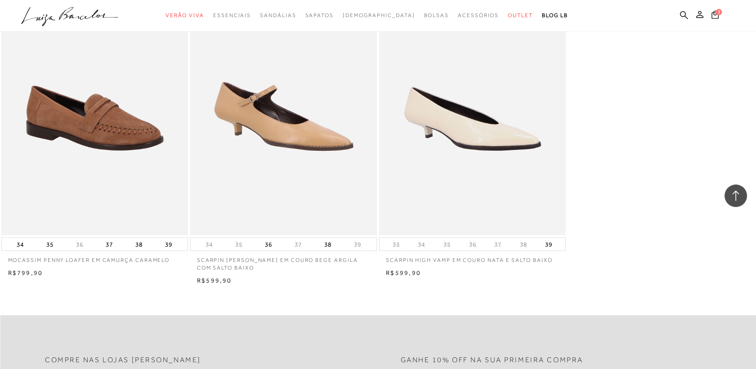
scroll to position [3513, 0]
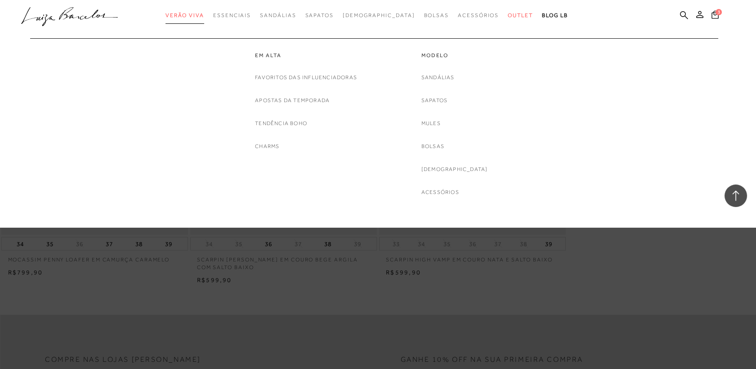
click at [204, 15] on span "Verão Viva" at bounding box center [184, 15] width 39 height 6
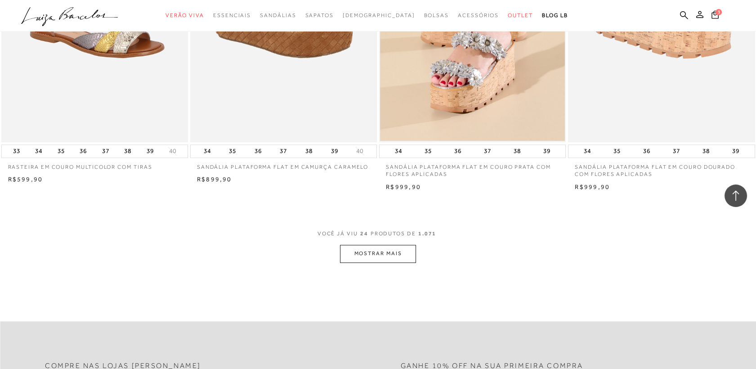
scroll to position [1899, 0]
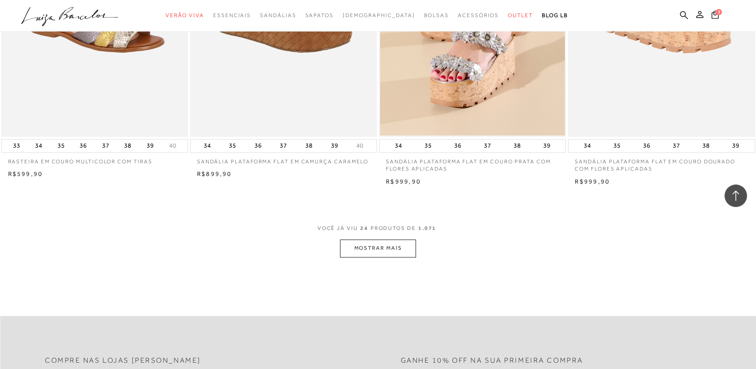
click at [403, 253] on button "MOSTRAR MAIS" at bounding box center [378, 248] width 76 height 18
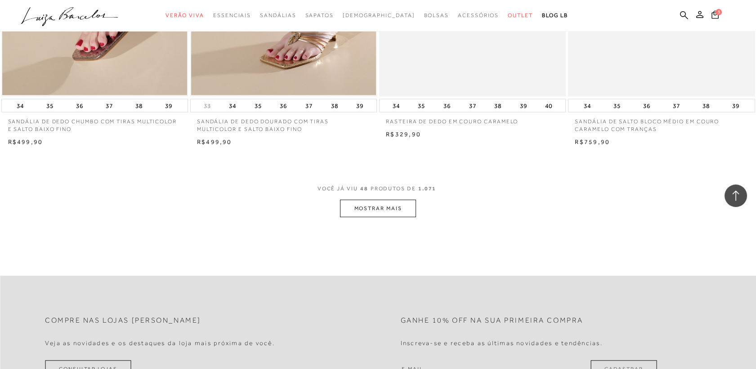
scroll to position [3983, 0]
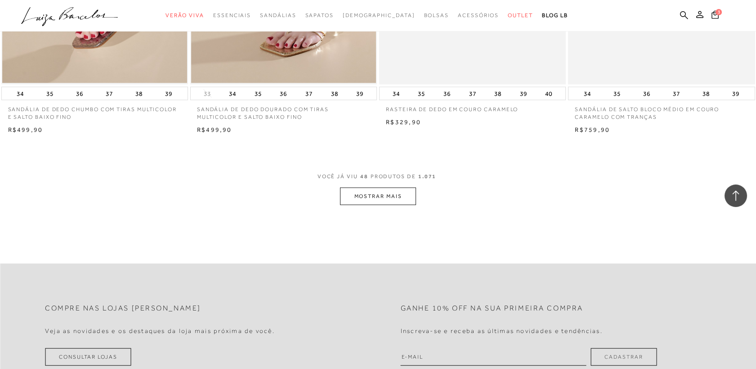
click at [400, 190] on button "MOSTRAR MAIS" at bounding box center [378, 196] width 76 height 18
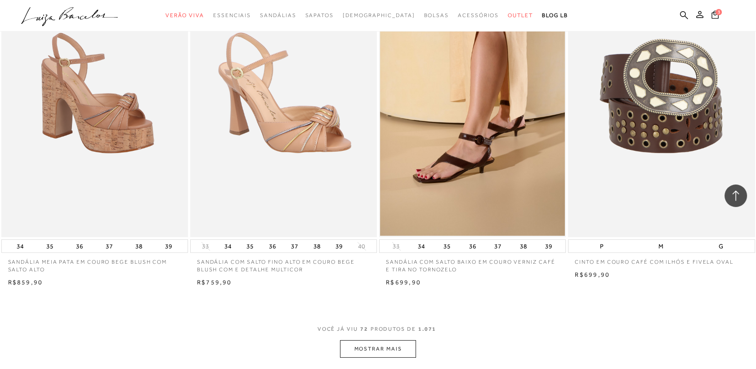
scroll to position [5862, 0]
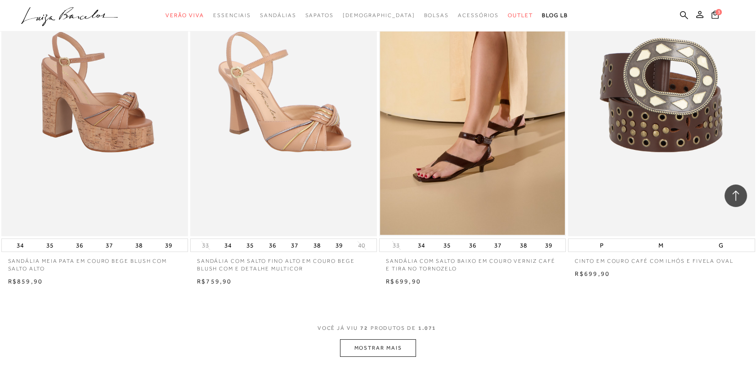
click at [397, 349] on button "MOSTRAR MAIS" at bounding box center [378, 348] width 76 height 18
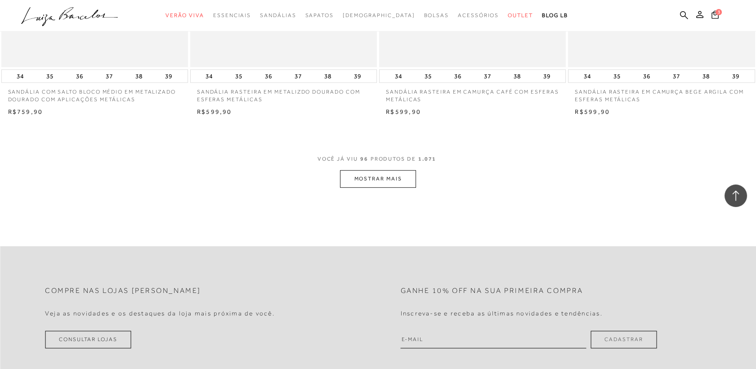
scroll to position [8065, 0]
click at [397, 181] on button "MOSTRAR MAIS" at bounding box center [378, 177] width 76 height 18
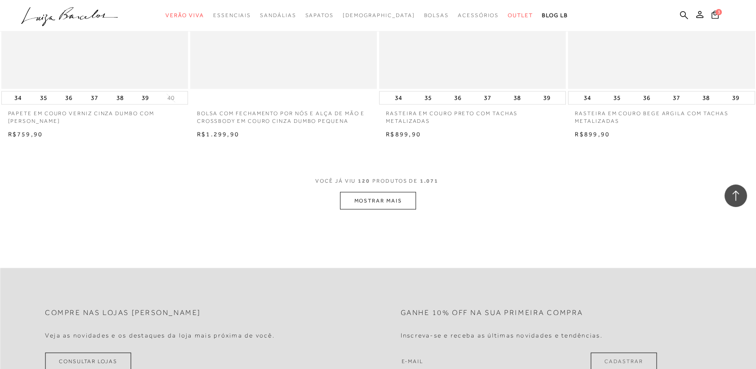
scroll to position [10075, 0]
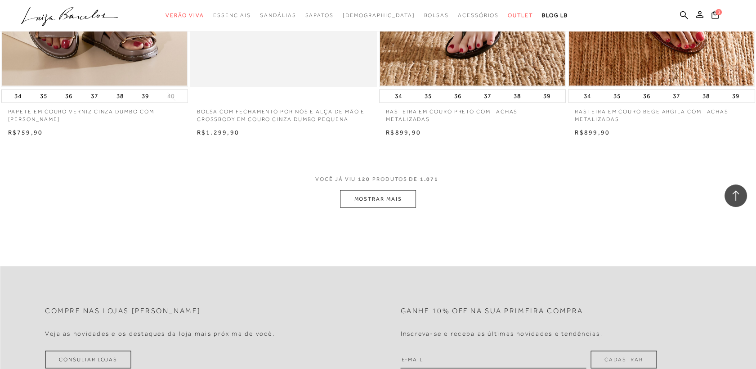
click at [397, 196] on button "MOSTRAR MAIS" at bounding box center [378, 199] width 76 height 18
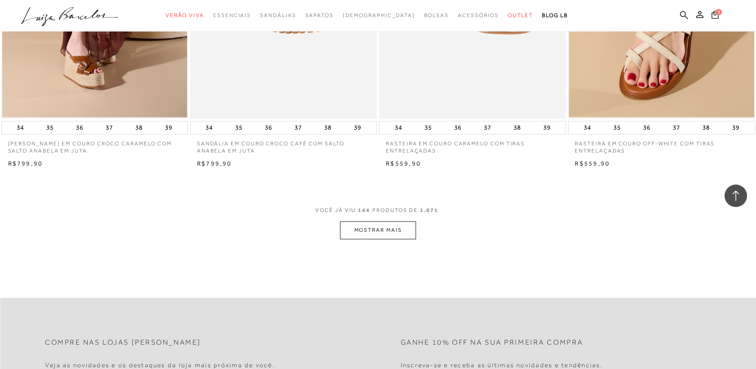
scroll to position [12091, 0]
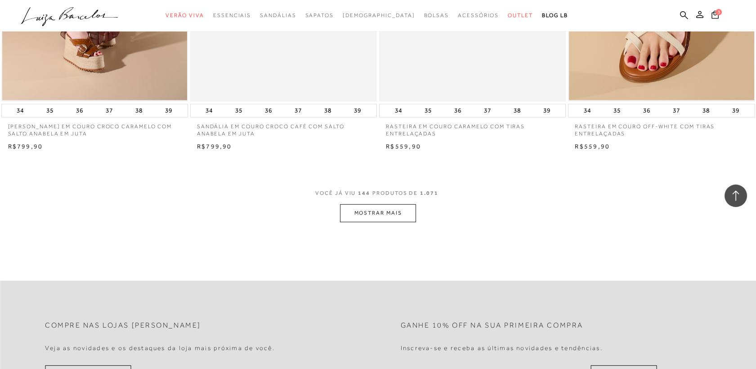
click at [395, 211] on button "MOSTRAR MAIS" at bounding box center [378, 213] width 76 height 18
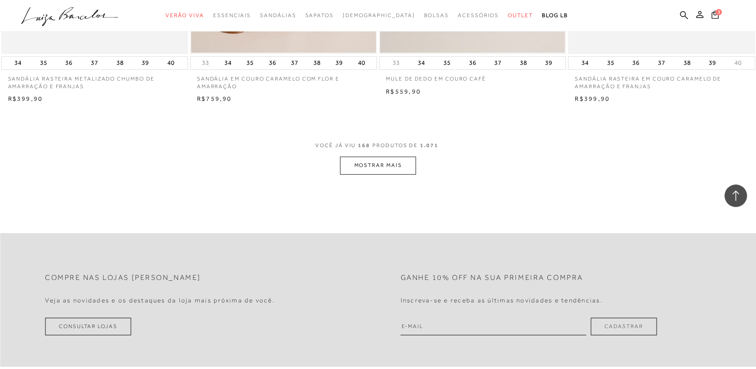
scroll to position [14186, 0]
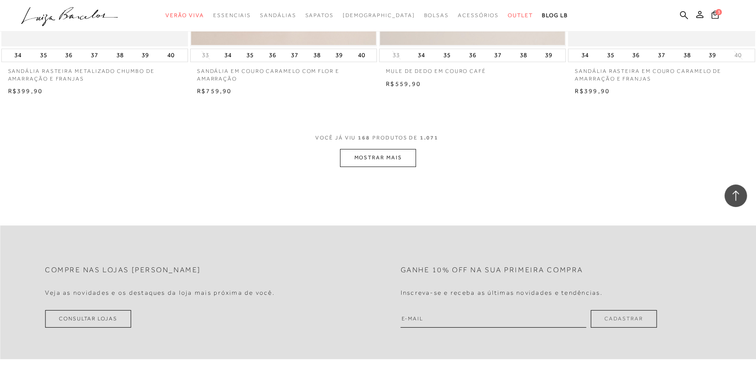
click at [392, 156] on button "MOSTRAR MAIS" at bounding box center [378, 158] width 76 height 18
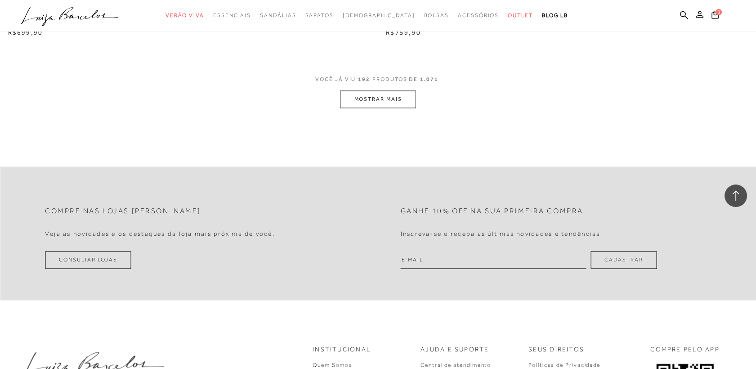
scroll to position [16276, 0]
click at [392, 91] on button "MOSTRAR MAIS" at bounding box center [378, 99] width 76 height 18
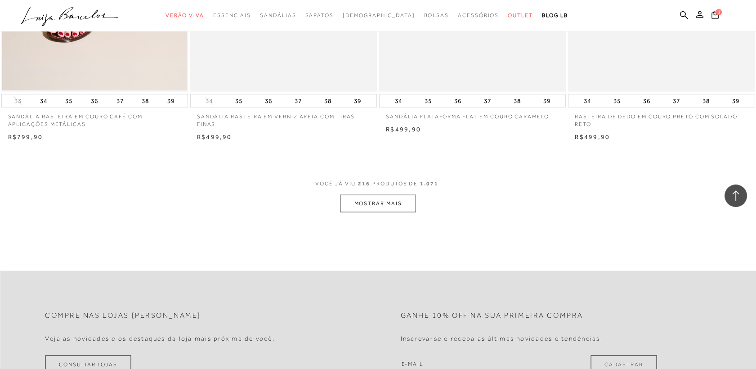
scroll to position [18205, 0]
click at [395, 200] on button "MOSTRAR MAIS" at bounding box center [378, 202] width 76 height 18
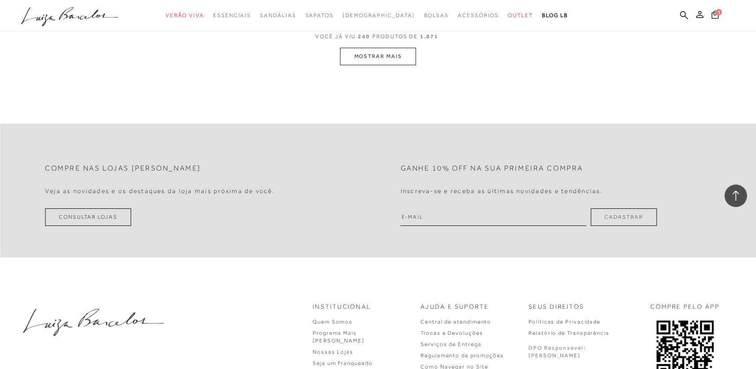
scroll to position [20384, 0]
click at [403, 60] on button "MOSTRAR MAIS" at bounding box center [378, 56] width 76 height 18
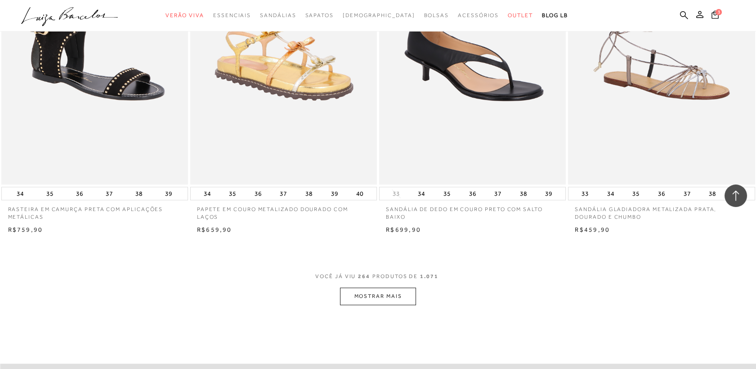
scroll to position [22316, 0]
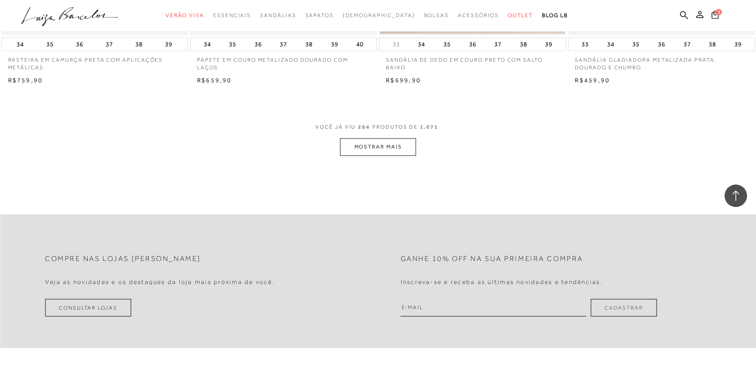
click at [405, 143] on button "MOSTRAR MAIS" at bounding box center [378, 147] width 76 height 18
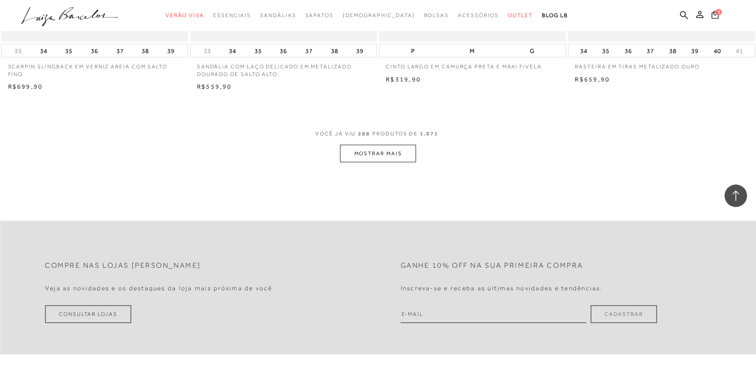
scroll to position [24345, 0]
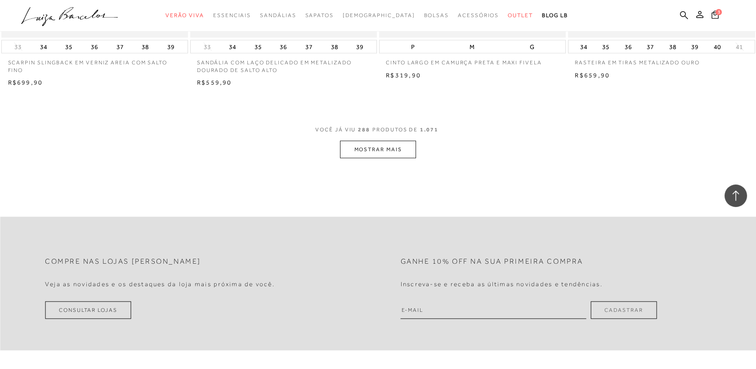
click at [401, 145] on button "MOSTRAR MAIS" at bounding box center [378, 150] width 76 height 18
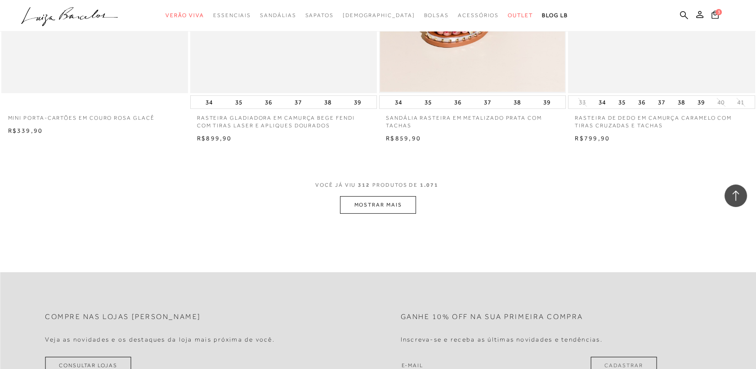
scroll to position [26324, 0]
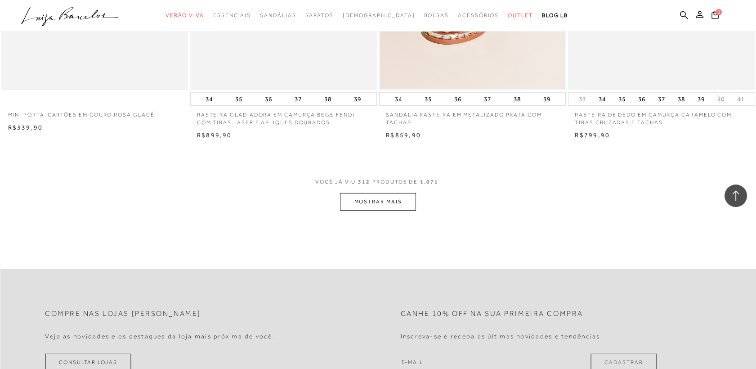
click at [393, 196] on button "MOSTRAR MAIS" at bounding box center [378, 202] width 76 height 18
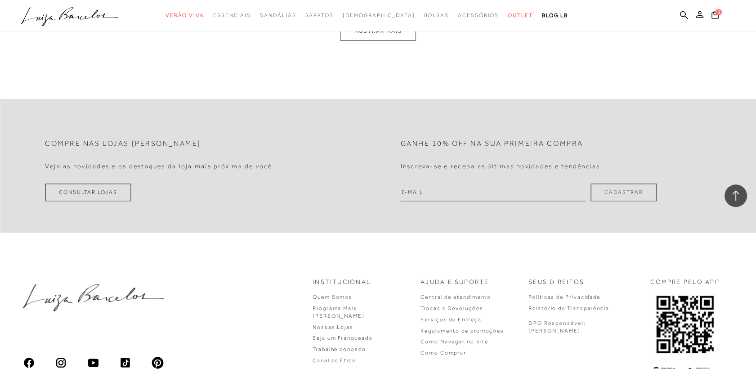
scroll to position [28590, 0]
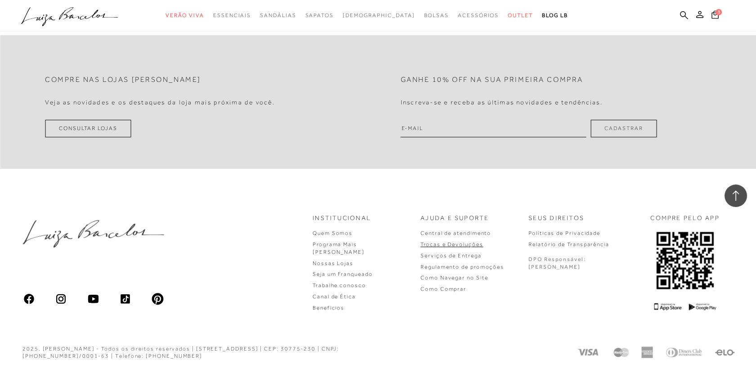
click at [471, 244] on link "Trocas e Devoluções" at bounding box center [451, 244] width 62 height 6
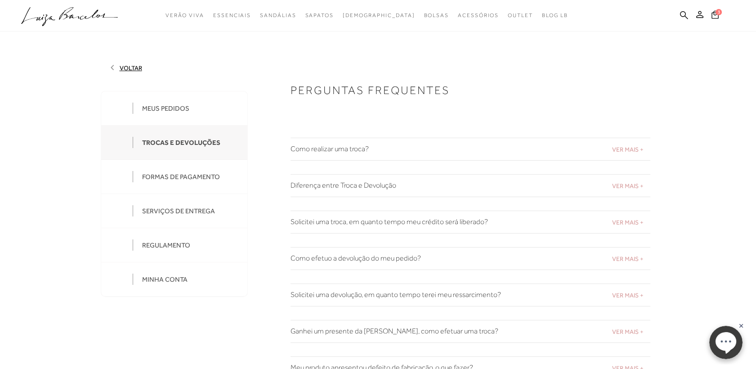
click at [409, 150] on h2 "Como realizar uma troca?" at bounding box center [470, 149] width 360 height 9
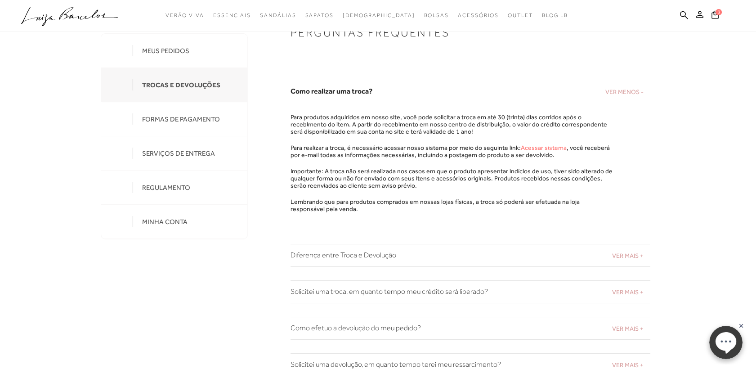
scroll to position [58, 0]
click at [526, 145] on link "Acessar sistema" at bounding box center [544, 147] width 46 height 7
